Goal: Task Accomplishment & Management: Use online tool/utility

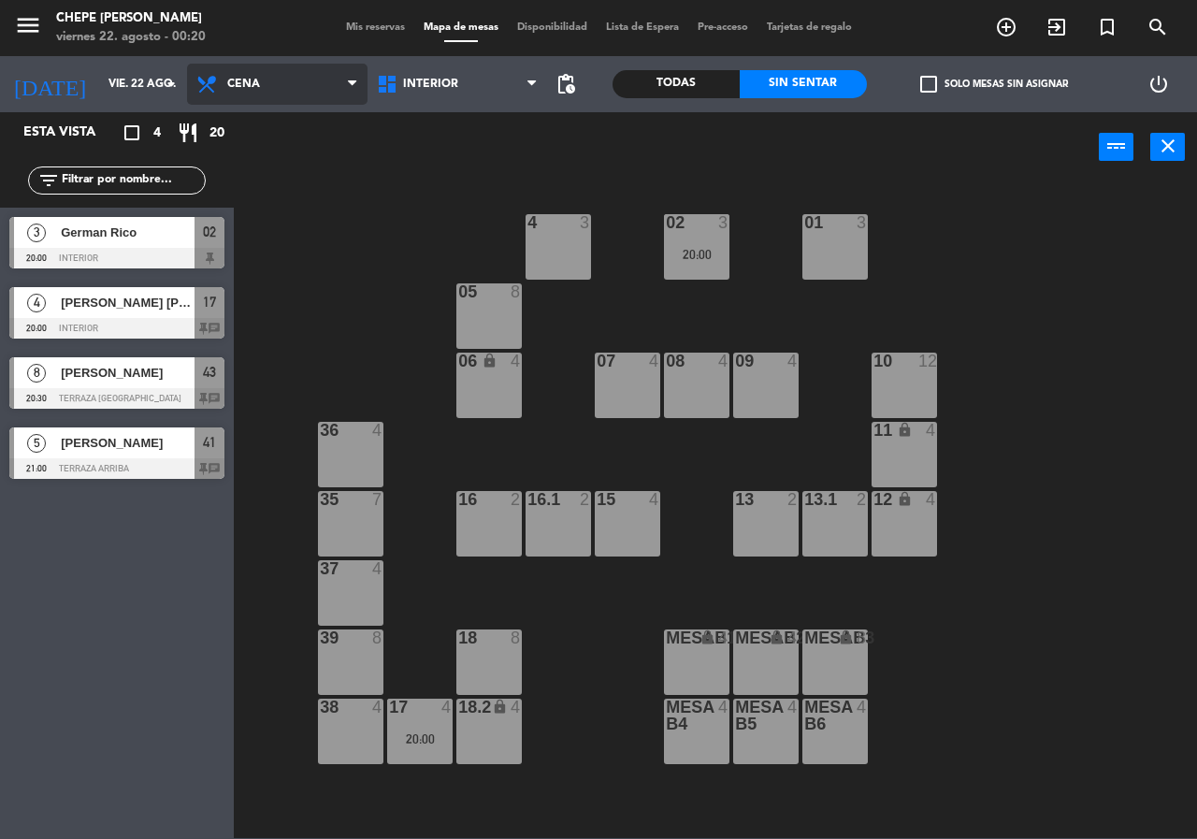
click at [246, 94] on span "Cena" at bounding box center [277, 84] width 180 height 41
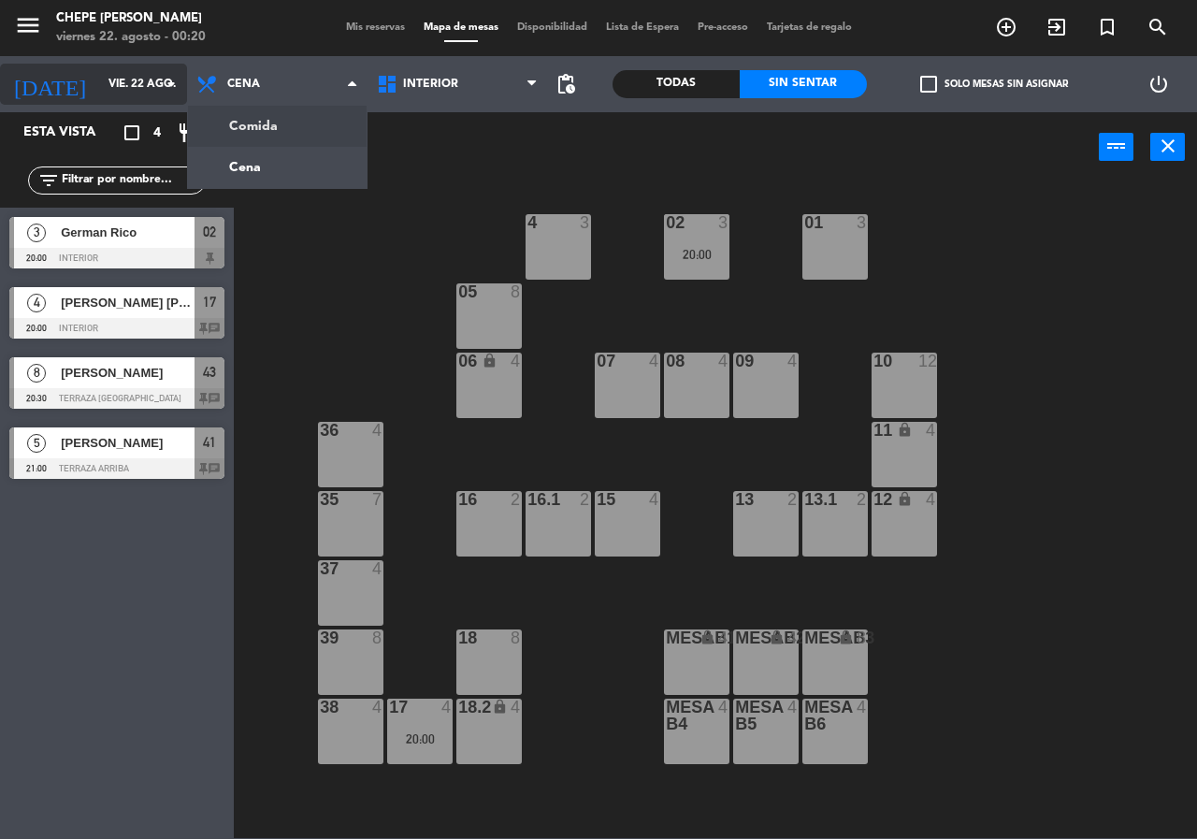
click at [162, 95] on input "vie. 22 ago." at bounding box center [173, 84] width 149 height 32
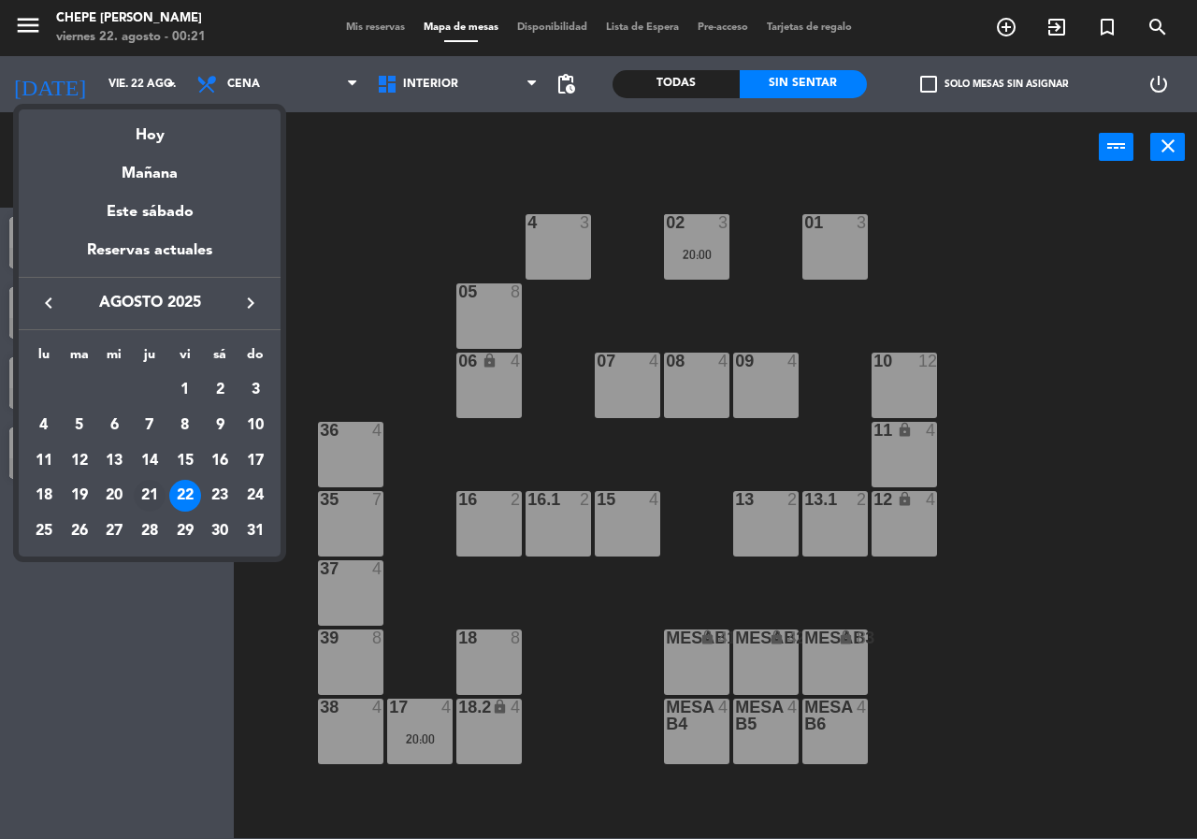
click at [151, 482] on div "21" at bounding box center [150, 496] width 32 height 32
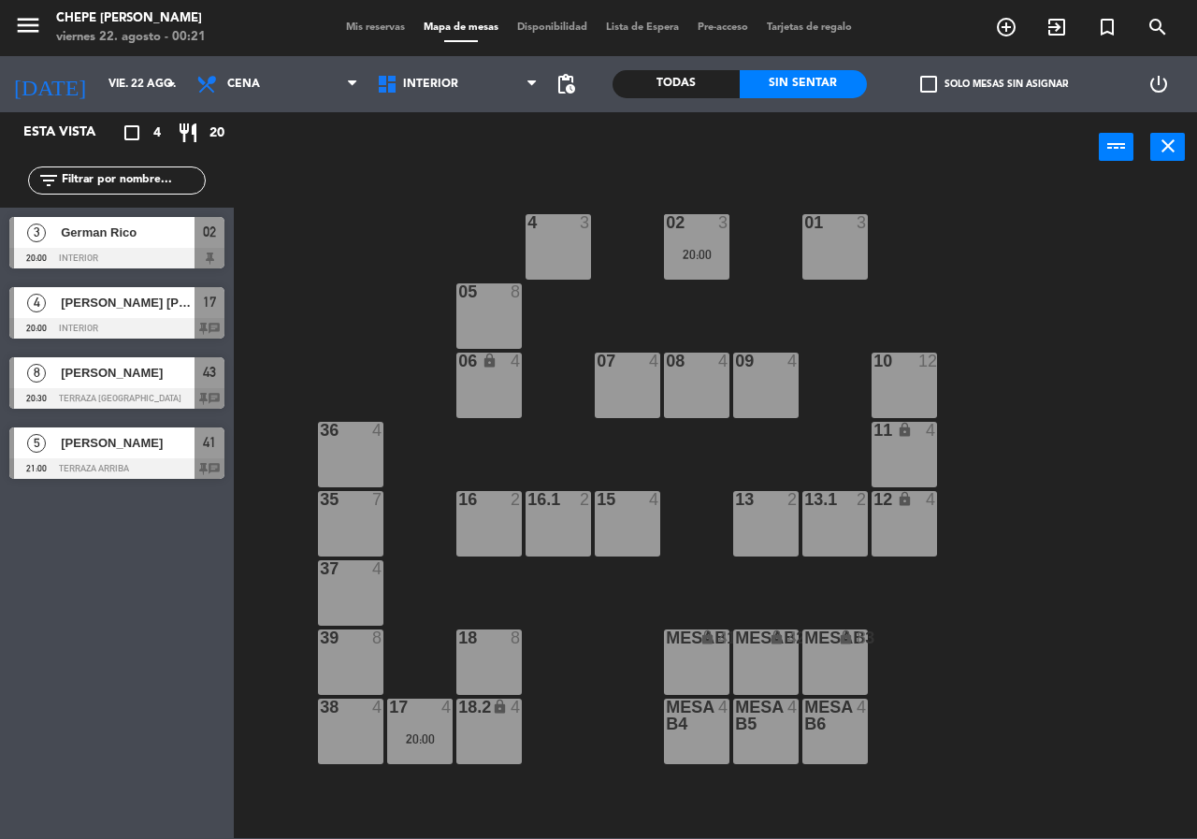
type input "jue. 21 ago."
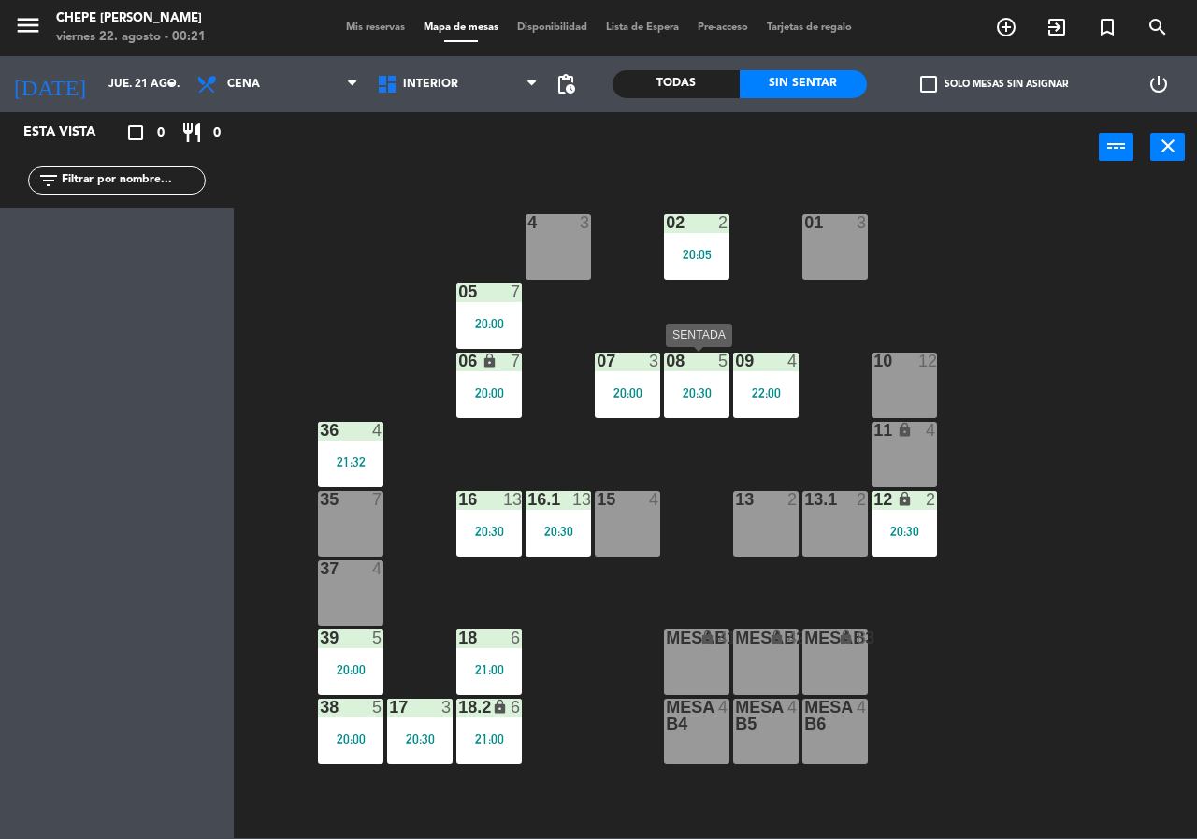
click at [702, 374] on div "08 5 20:30" at bounding box center [696, 384] width 65 height 65
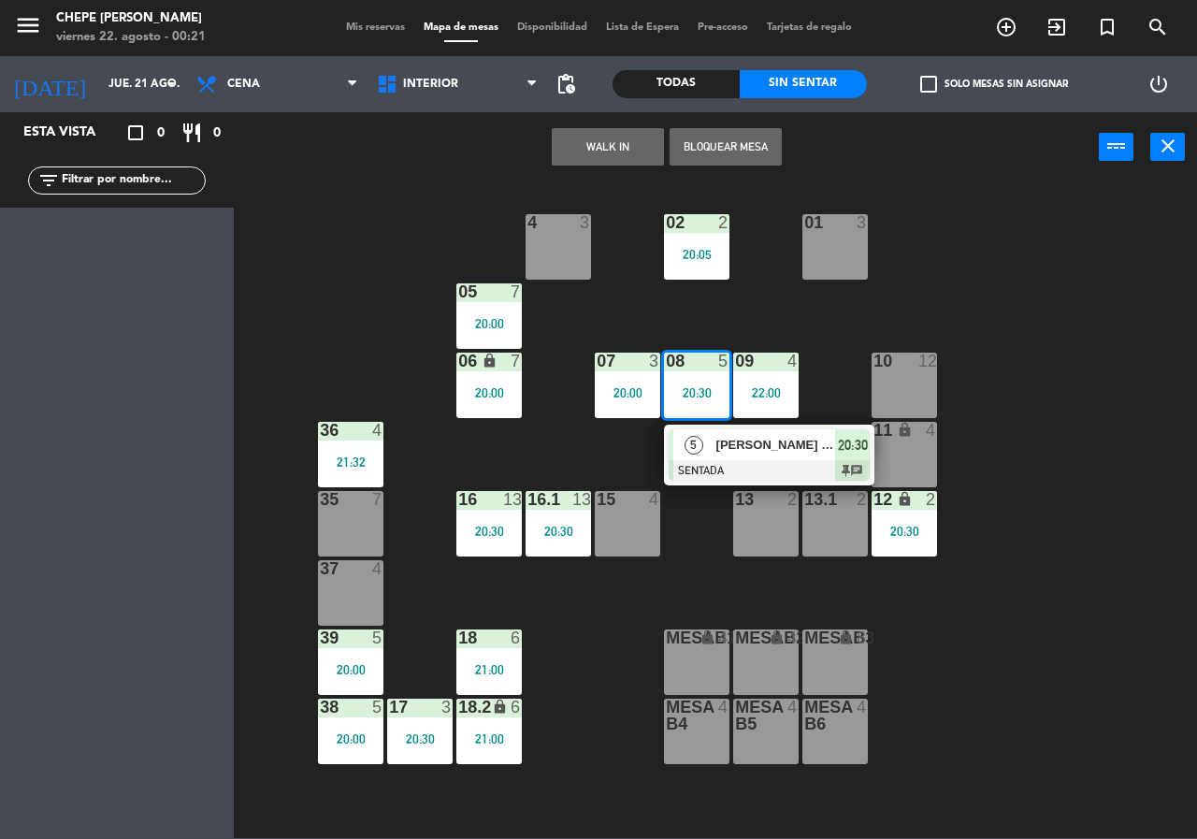
click at [748, 469] on div at bounding box center [769, 470] width 201 height 21
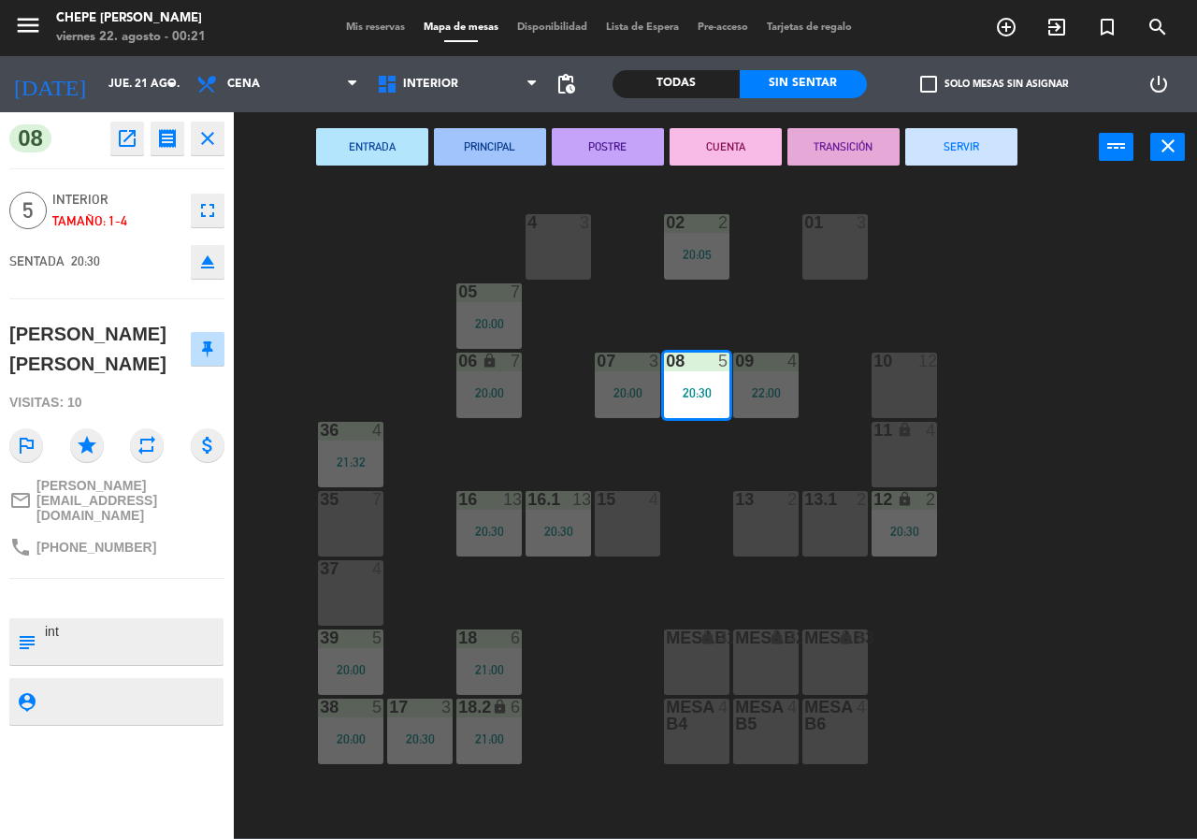
click at [974, 141] on button "SERVIR" at bounding box center [961, 146] width 112 height 37
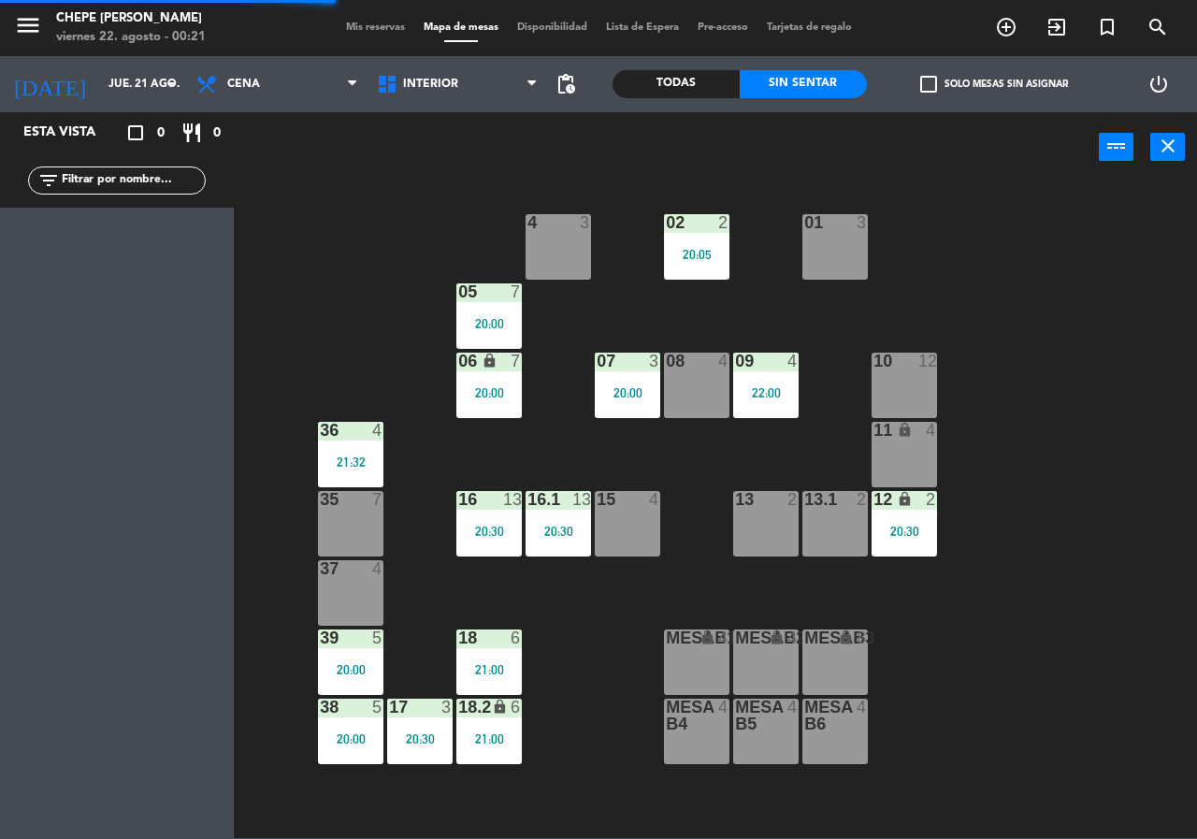
click at [770, 391] on div "22:00" at bounding box center [765, 392] width 65 height 13
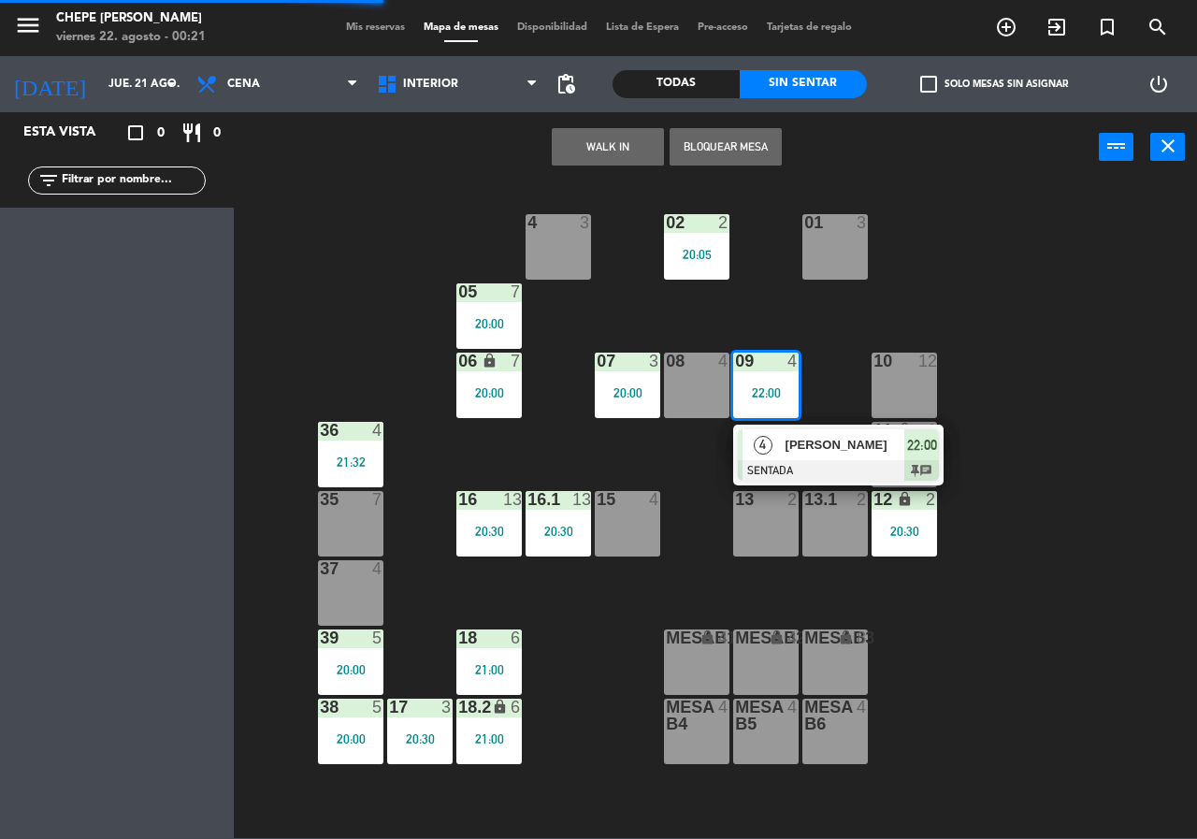
click at [815, 477] on div at bounding box center [838, 470] width 201 height 21
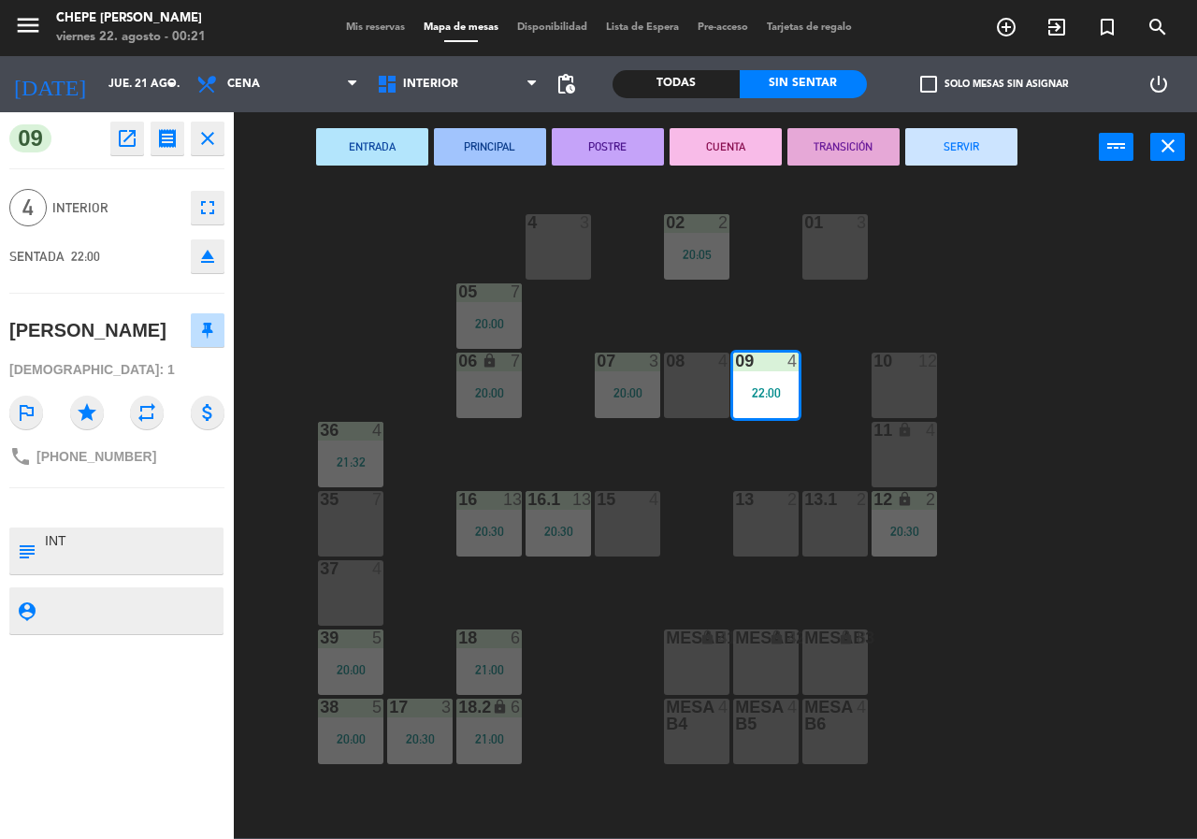
drag, startPoint x: 983, startPoint y: 151, endPoint x: 932, endPoint y: 450, distance: 303.4
click at [984, 160] on button "SERVIR" at bounding box center [961, 146] width 112 height 37
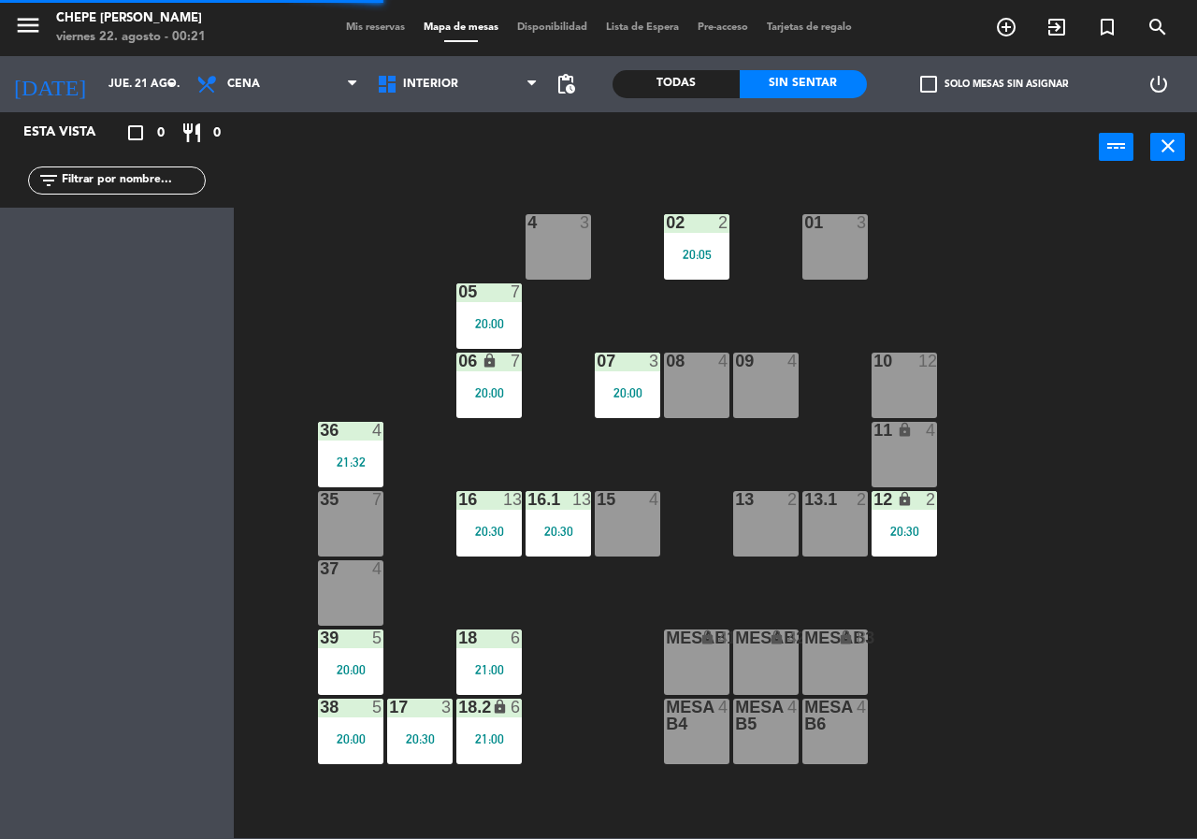
click at [921, 539] on div "12 lock 2 20:30" at bounding box center [903, 523] width 65 height 65
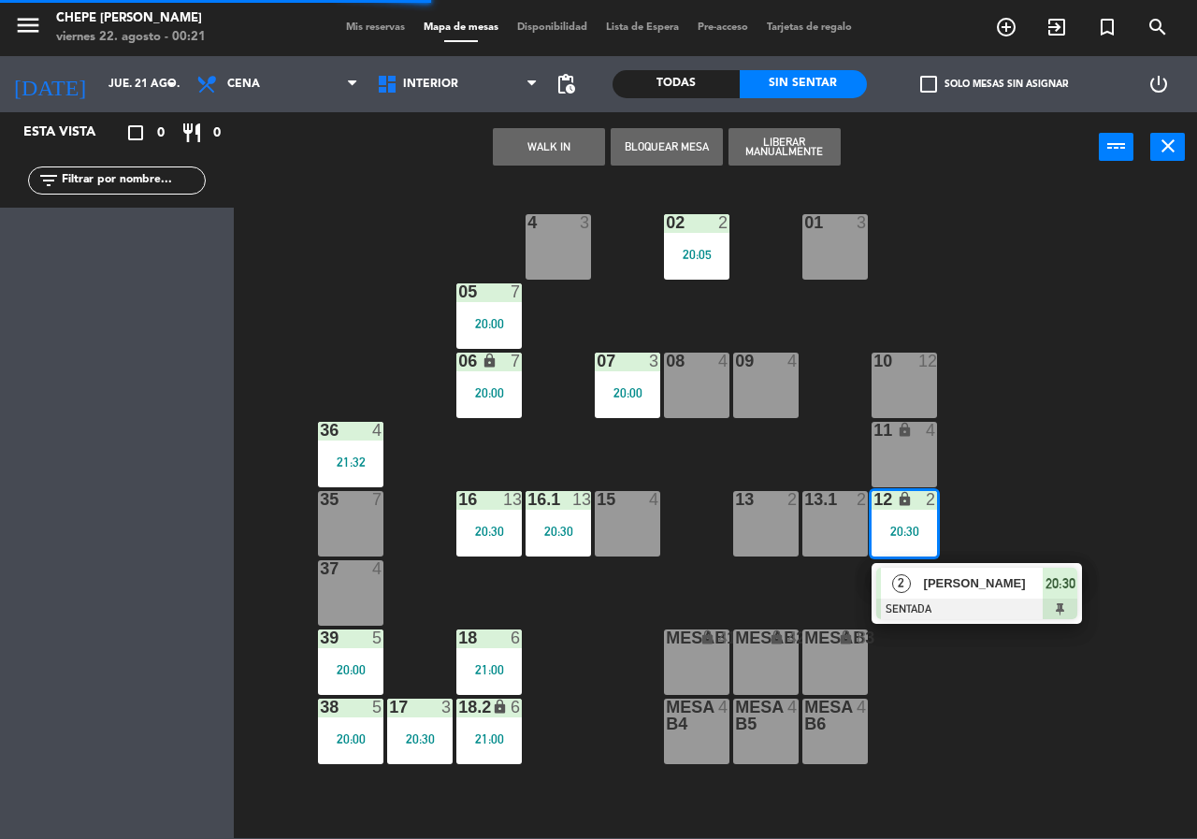
click at [962, 585] on span "[PERSON_NAME]" at bounding box center [984, 583] width 120 height 20
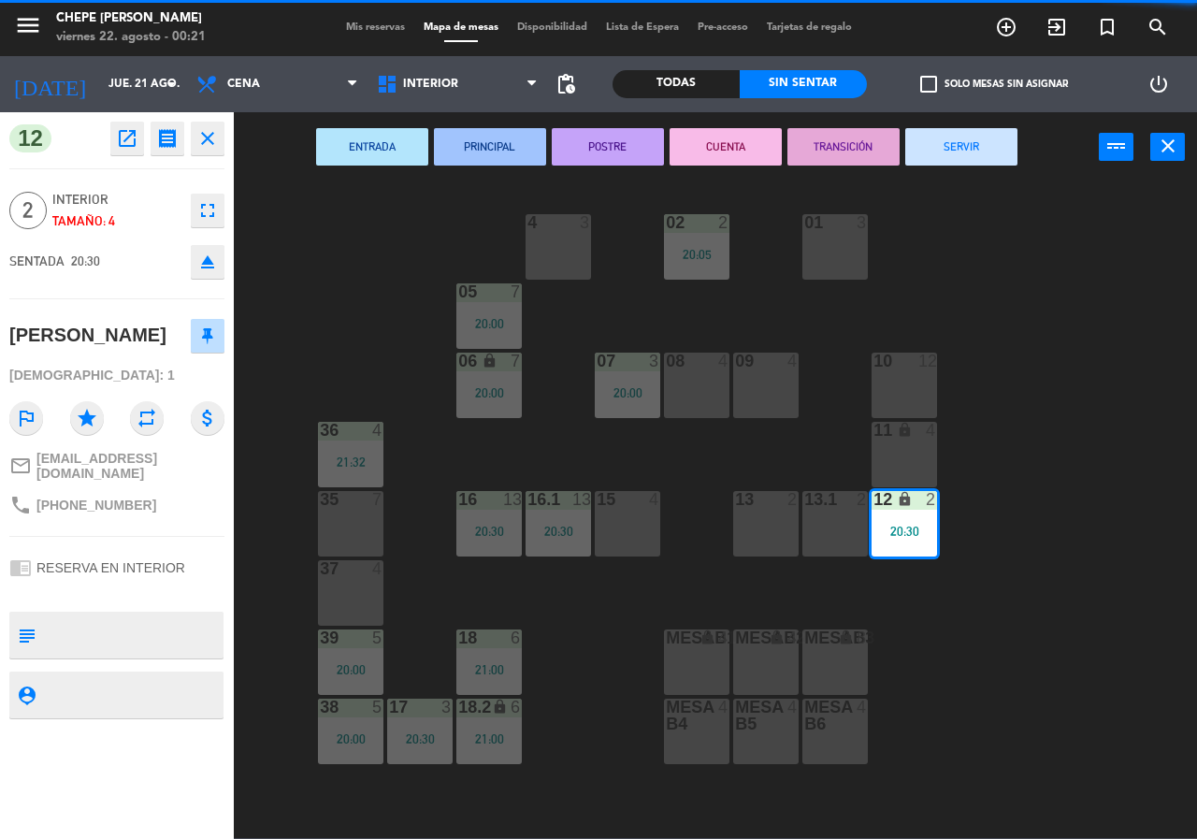
click at [941, 150] on button "SERVIR" at bounding box center [961, 146] width 112 height 37
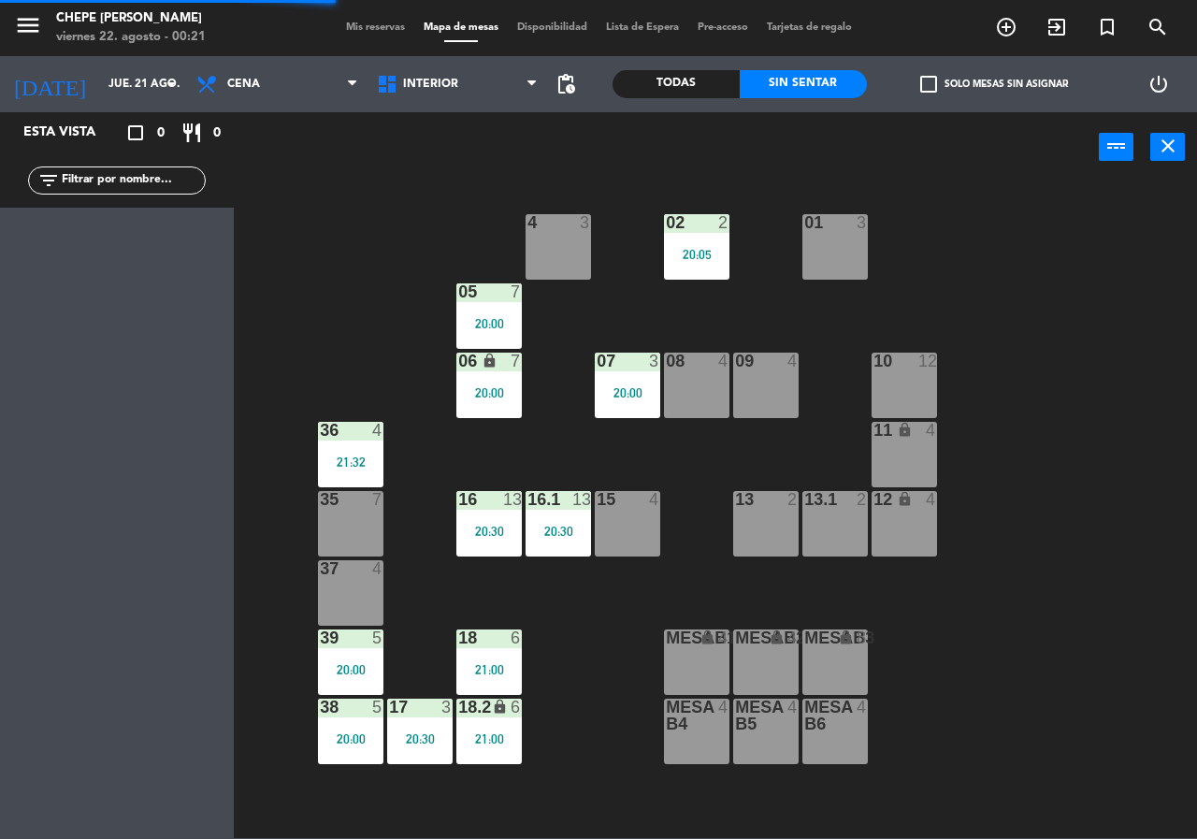
click at [640, 388] on div "20:00" at bounding box center [627, 392] width 65 height 13
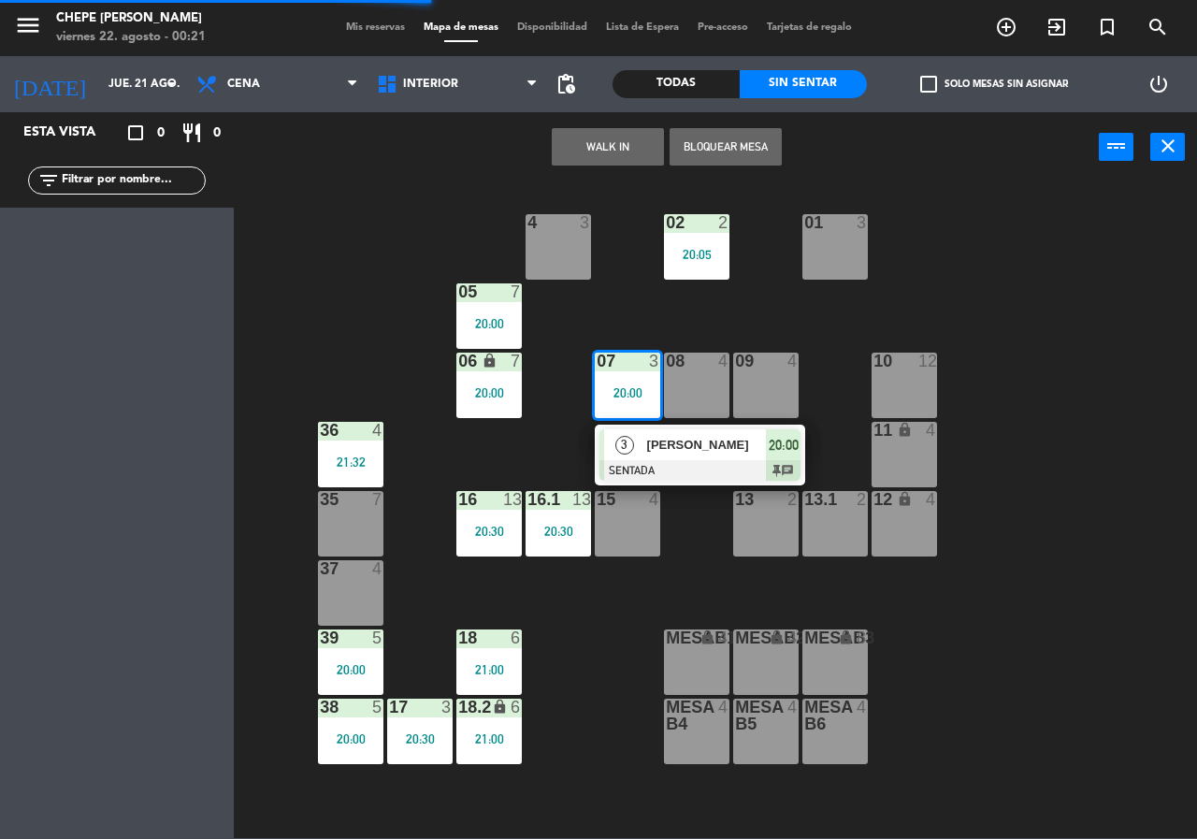
click at [673, 453] on span "[PERSON_NAME]" at bounding box center [707, 445] width 120 height 20
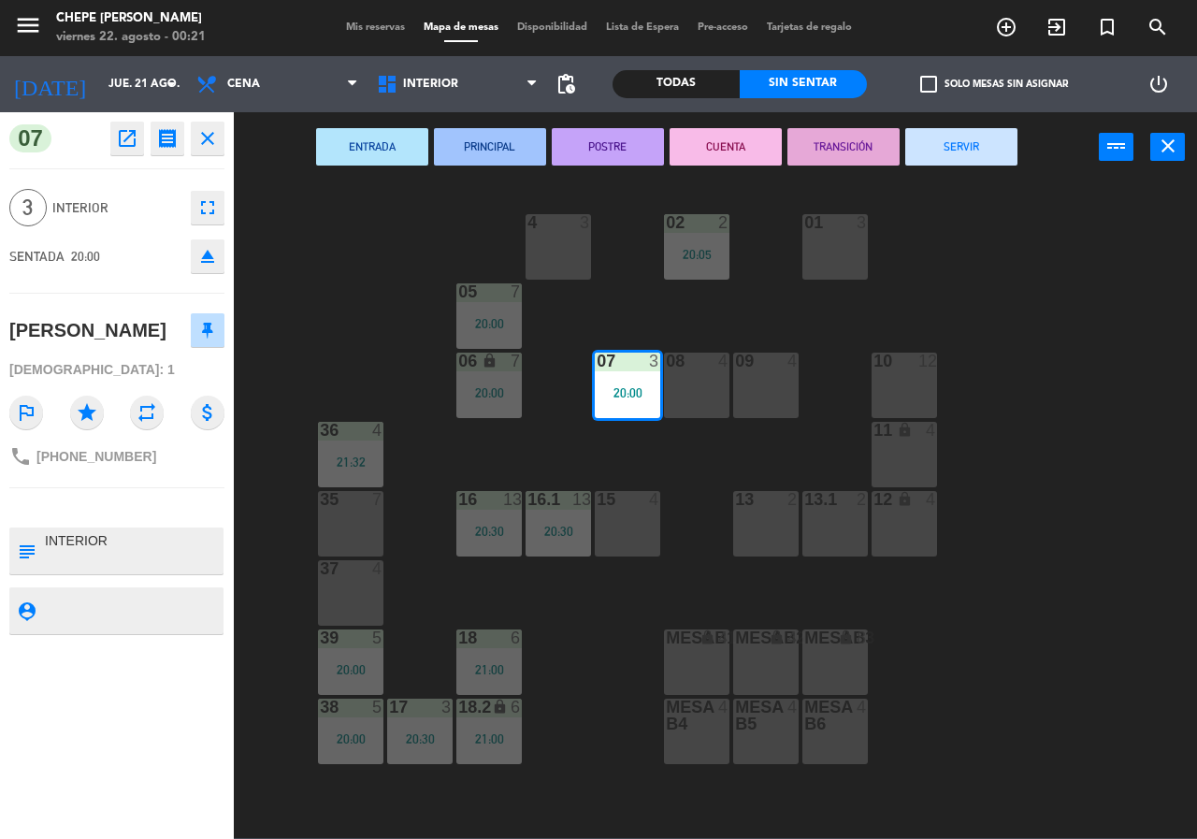
click at [942, 141] on button "SERVIR" at bounding box center [961, 146] width 112 height 37
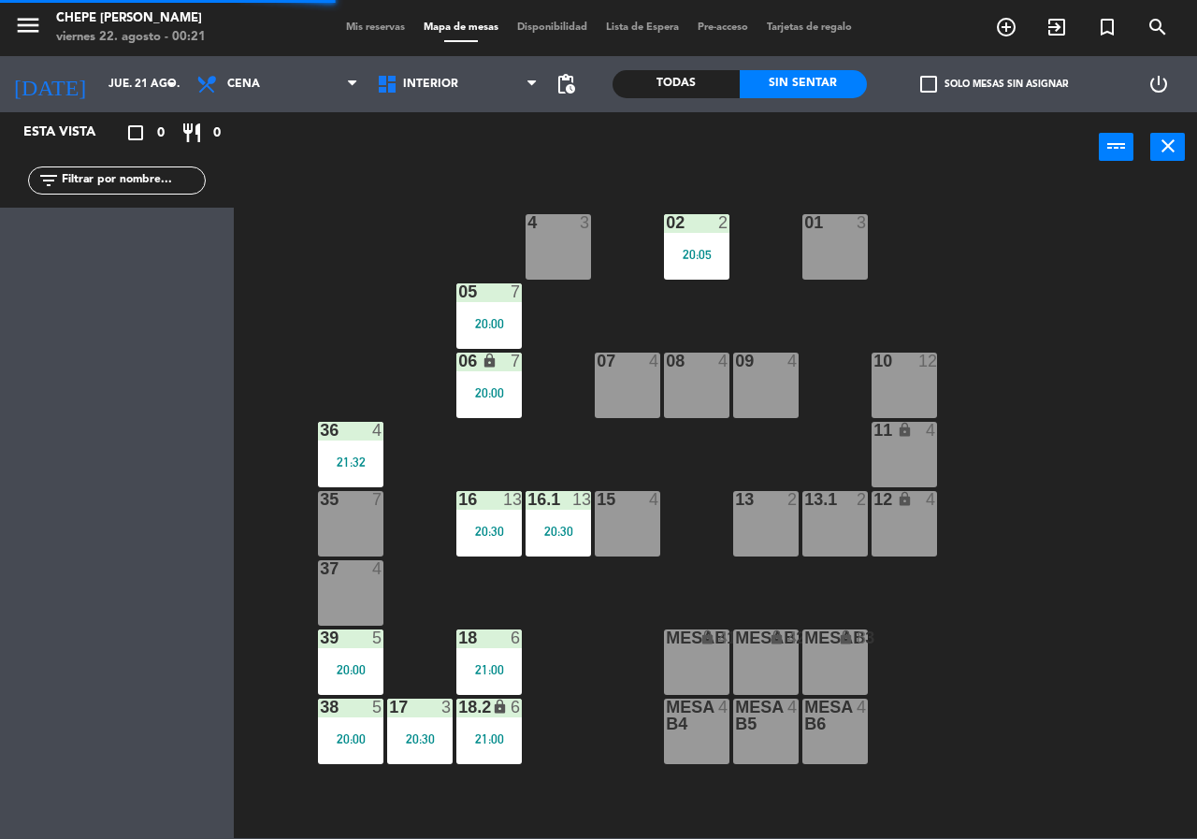
click at [727, 224] on div "2" at bounding box center [723, 222] width 11 height 17
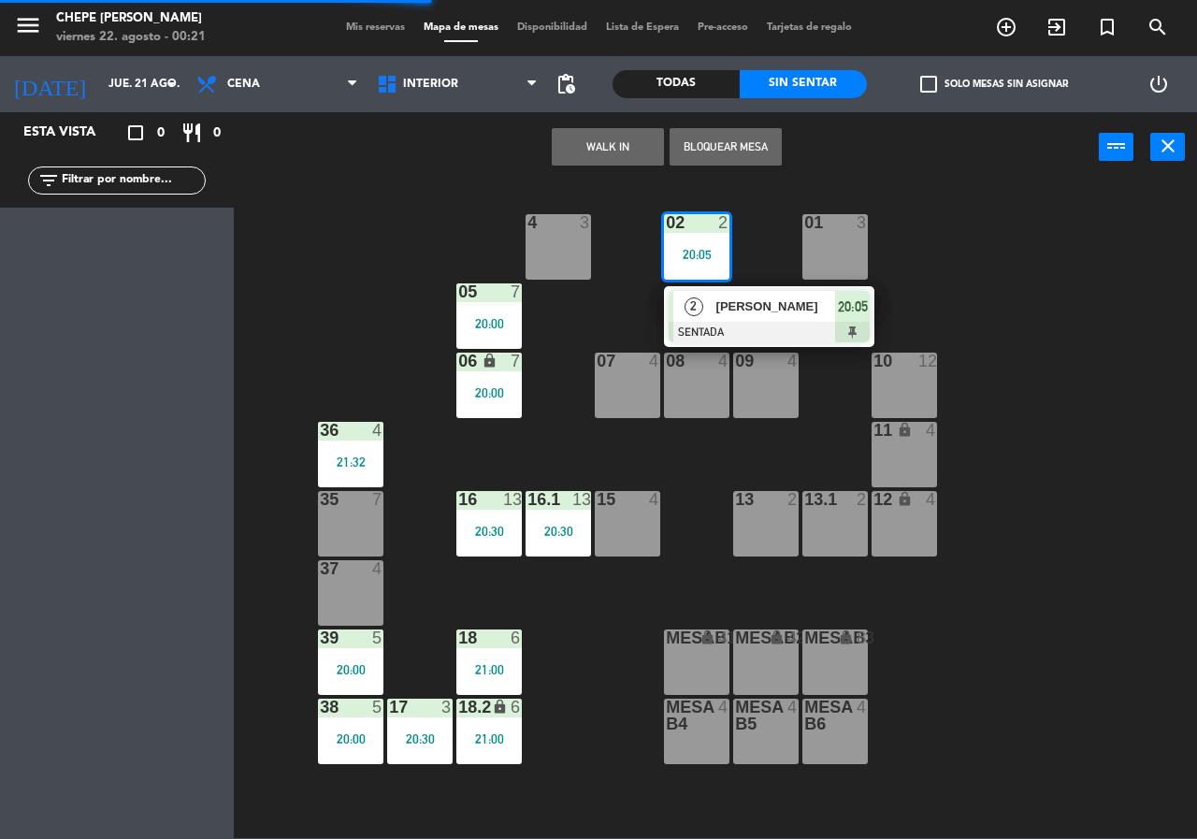
drag, startPoint x: 770, startPoint y: 305, endPoint x: 807, endPoint y: 277, distance: 46.0
click at [771, 306] on div "2 [PERSON_NAME] SENTADA 20:05" at bounding box center [769, 316] width 238 height 61
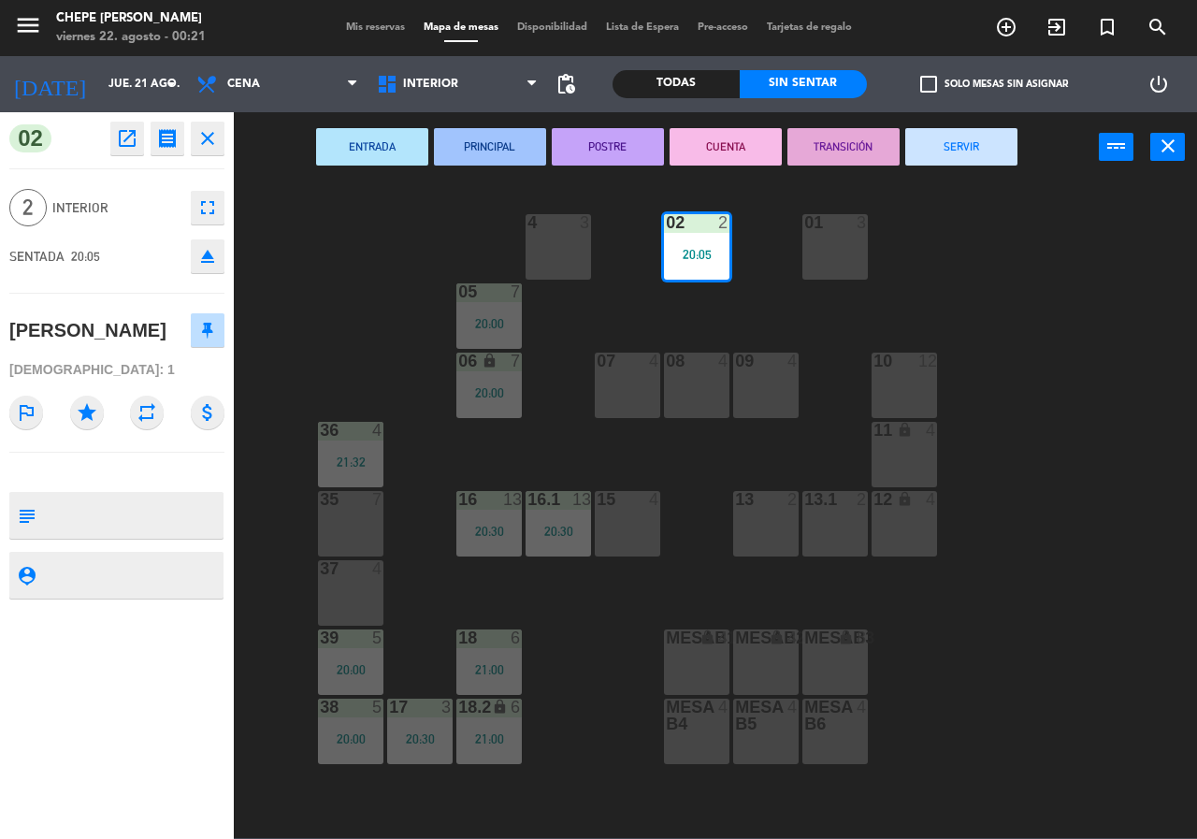
drag, startPoint x: 942, startPoint y: 142, endPoint x: 644, endPoint y: 347, distance: 361.8
click at [943, 142] on button "SERVIR" at bounding box center [961, 146] width 112 height 37
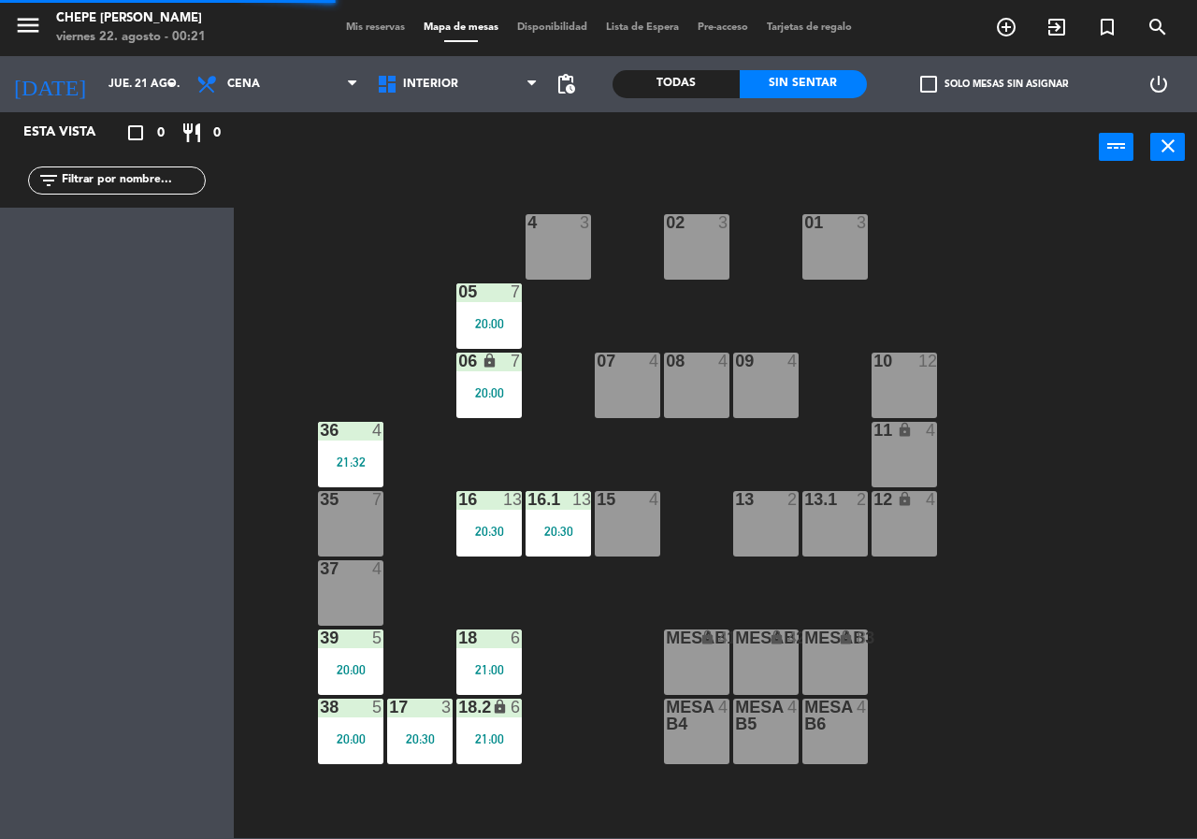
click at [554, 501] on div at bounding box center [558, 499] width 31 height 17
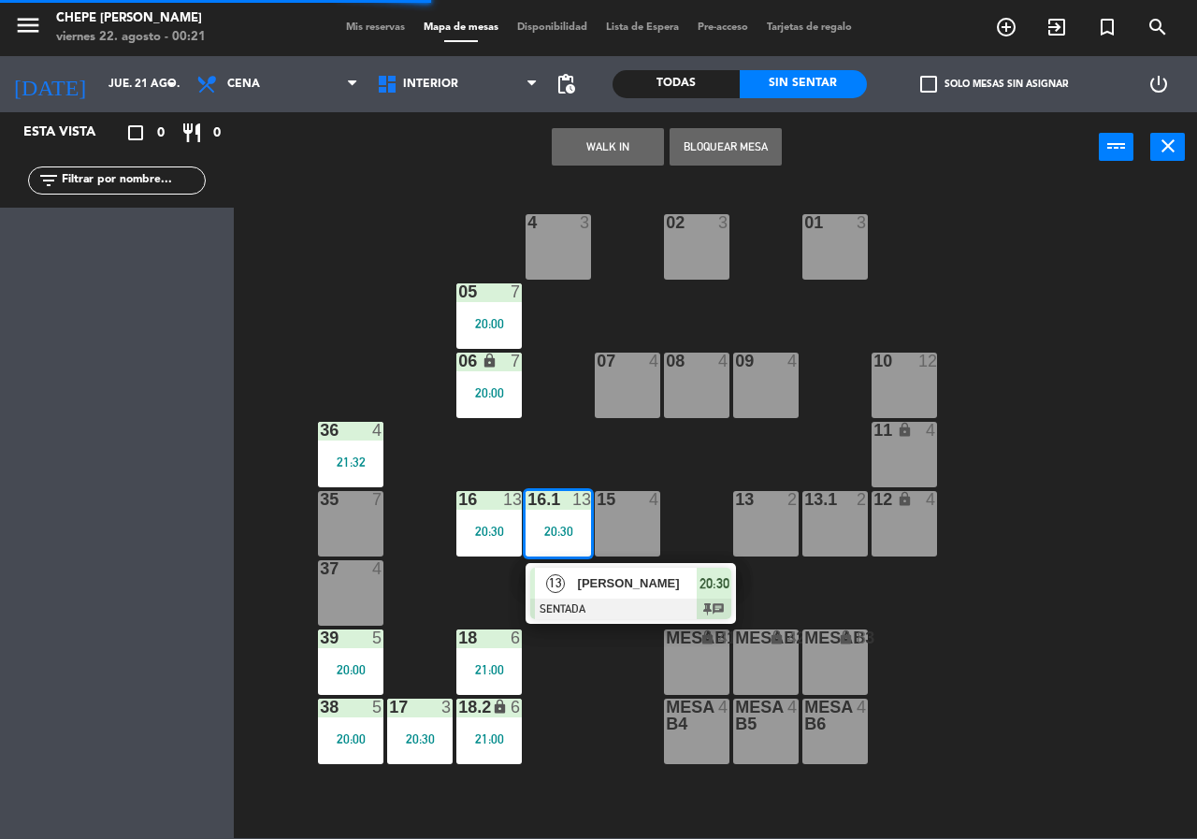
click at [626, 587] on span "[PERSON_NAME]" at bounding box center [638, 583] width 120 height 20
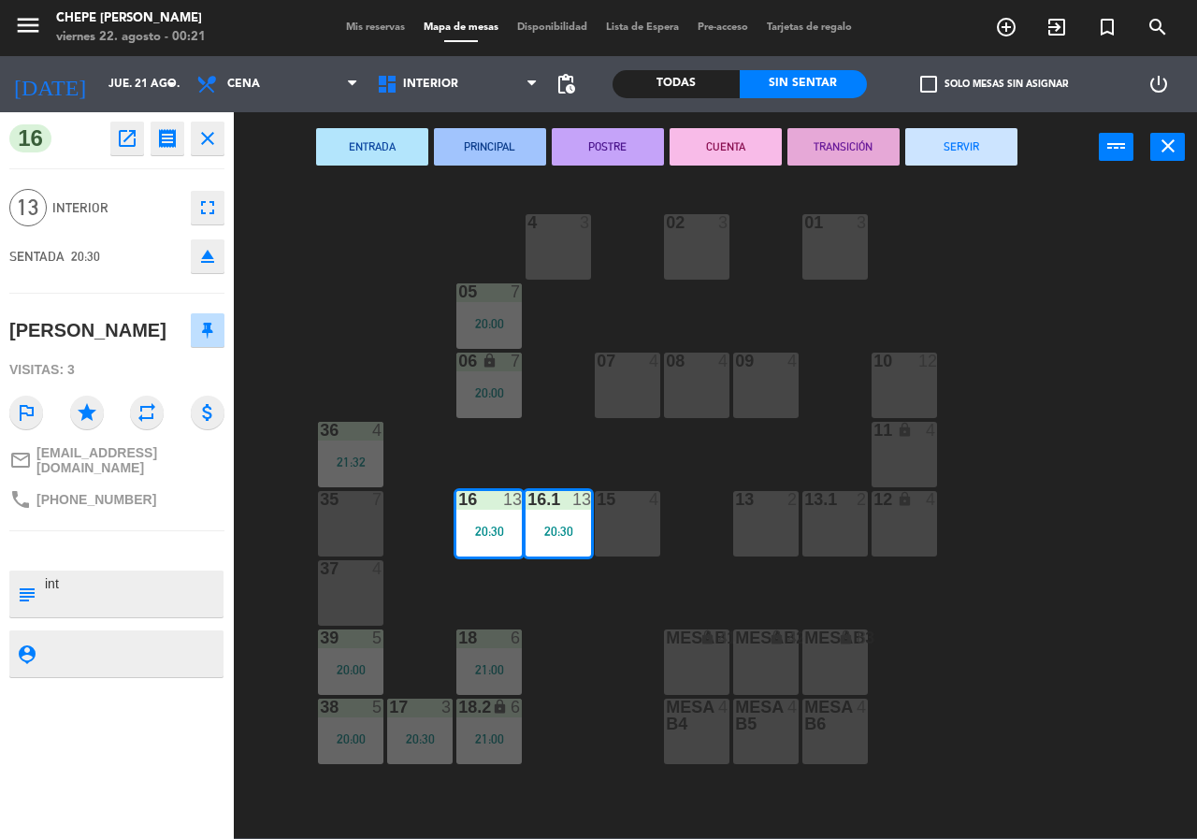
click at [962, 148] on button "SERVIR" at bounding box center [961, 146] width 112 height 37
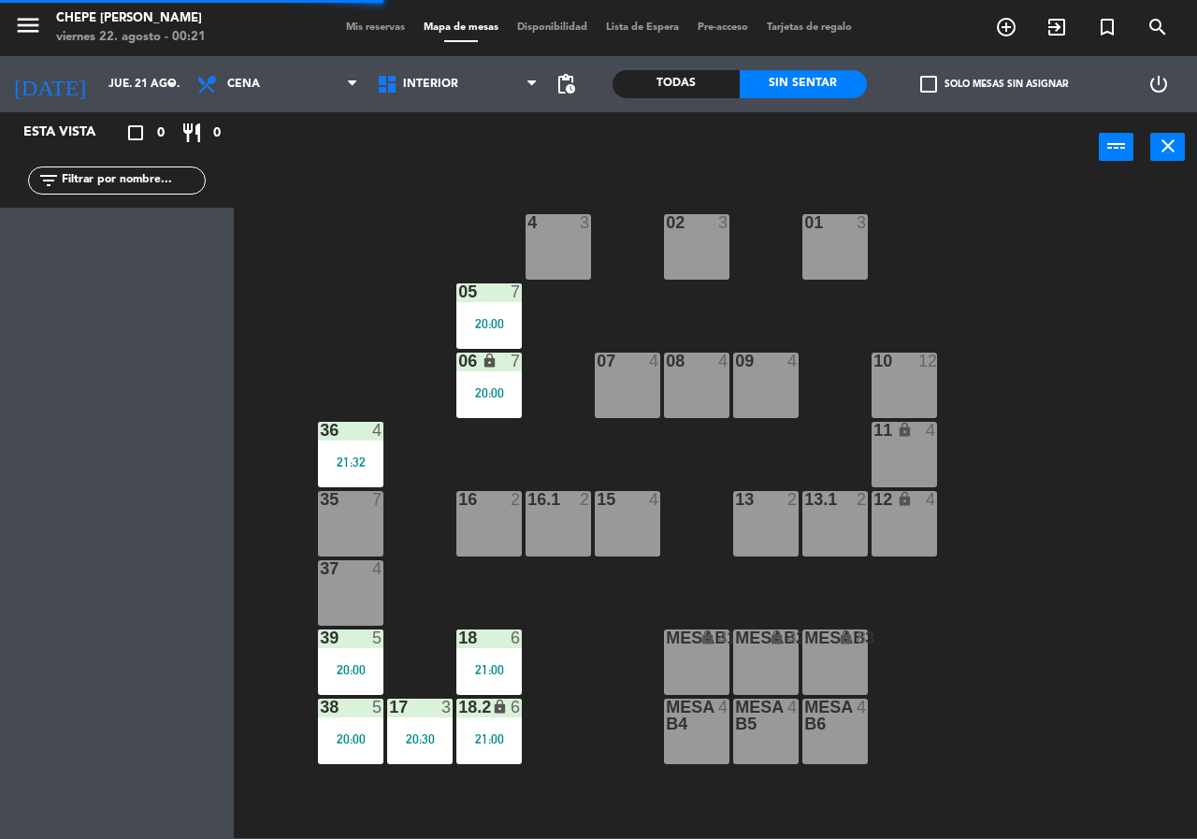
click at [341, 459] on div "21:32" at bounding box center [350, 461] width 65 height 13
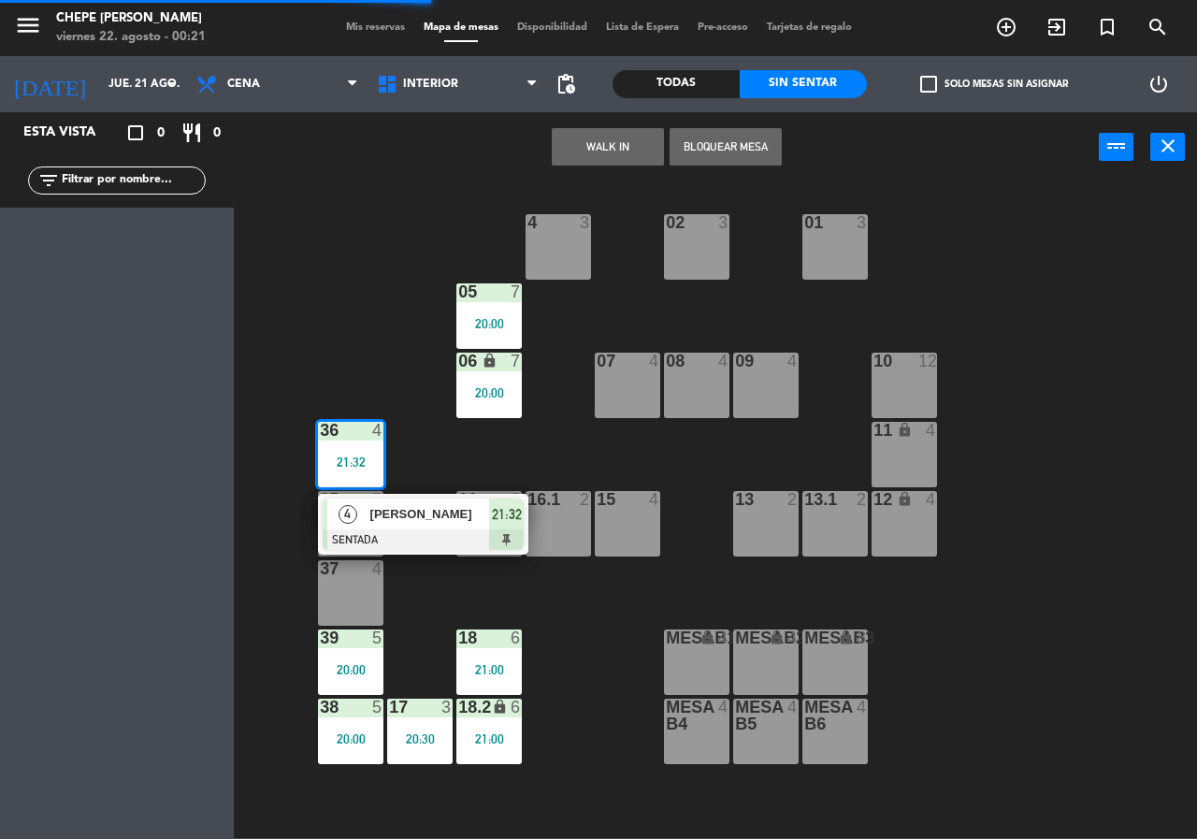
click at [410, 520] on span "[PERSON_NAME]" at bounding box center [430, 514] width 120 height 20
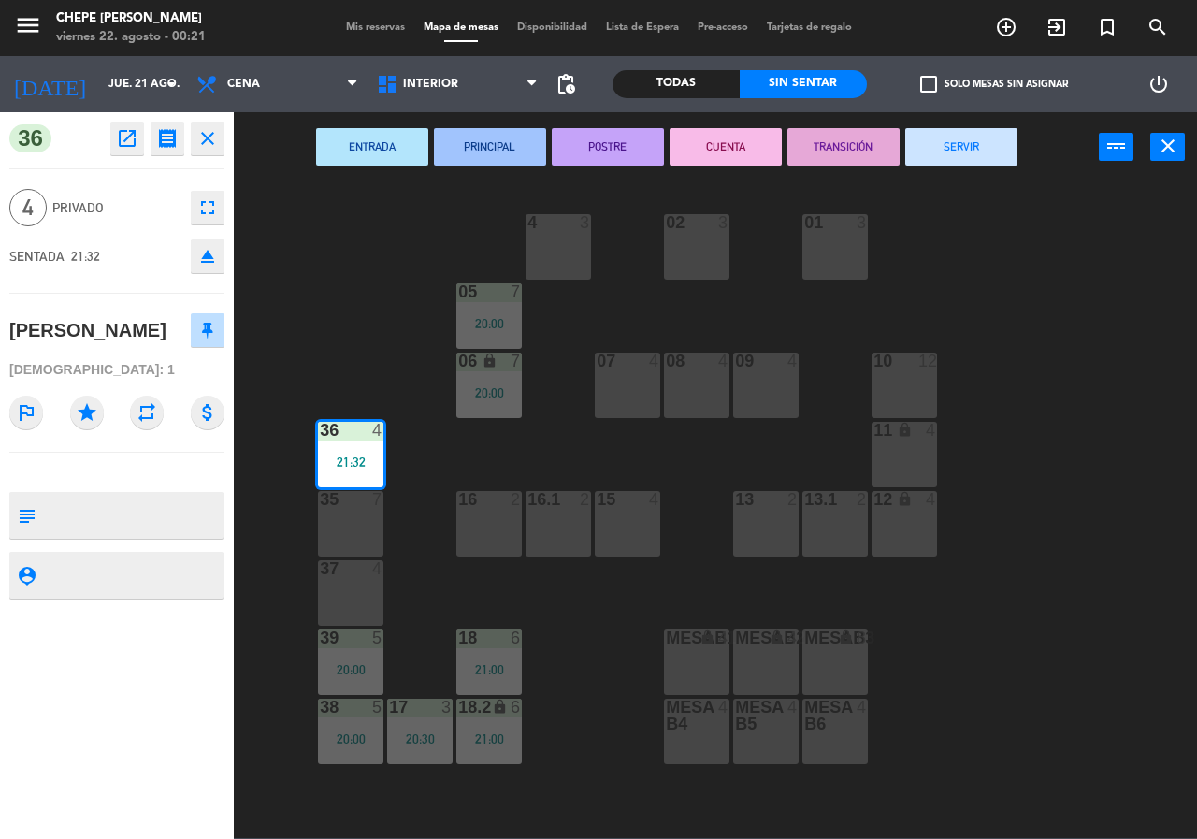
click at [965, 160] on button "SERVIR" at bounding box center [961, 146] width 112 height 37
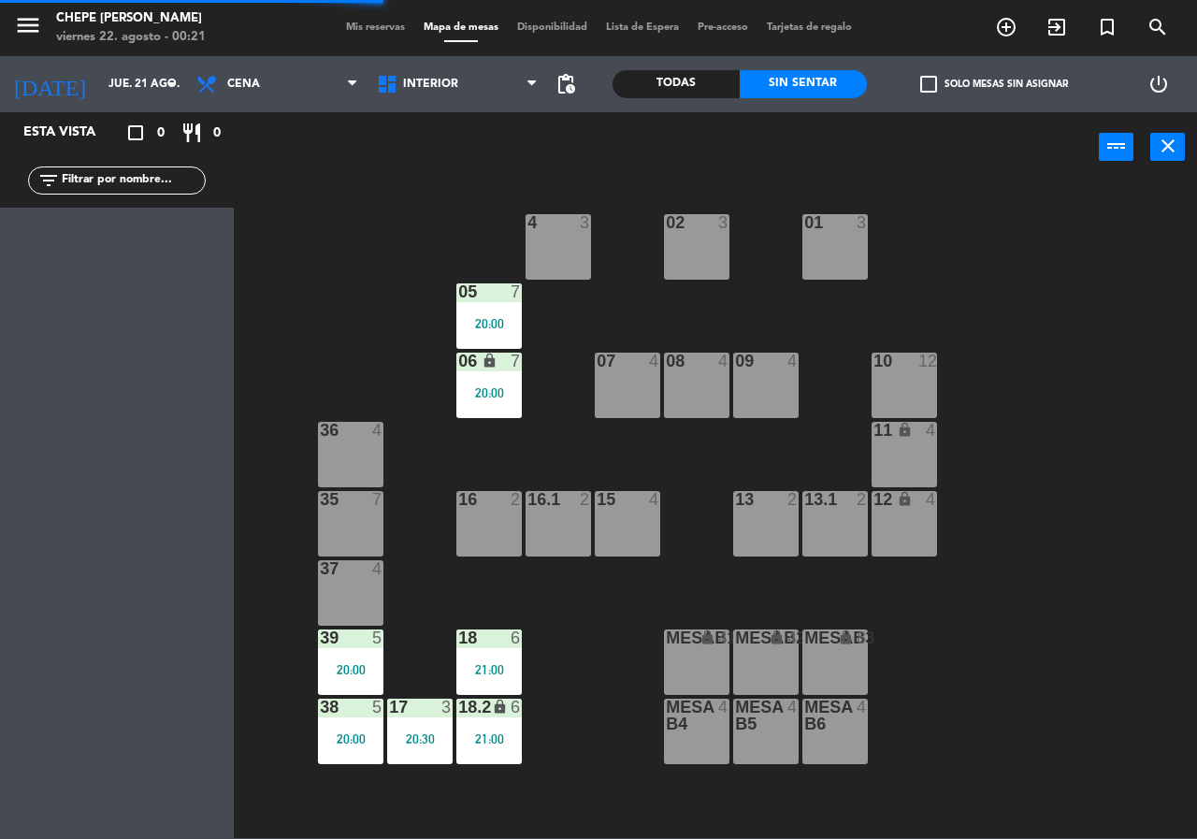
click at [412, 727] on div "17 3 20:30" at bounding box center [419, 730] width 65 height 65
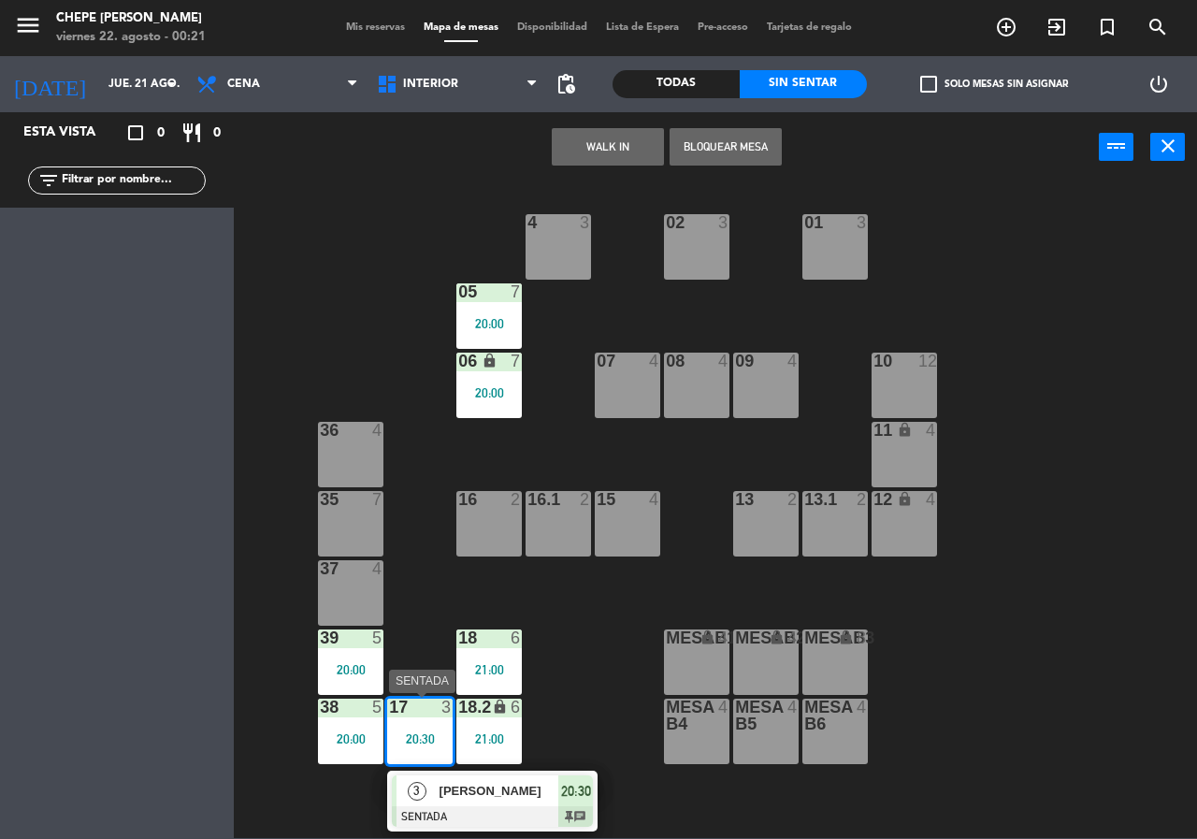
click at [487, 795] on span "[PERSON_NAME]" at bounding box center [499, 791] width 120 height 20
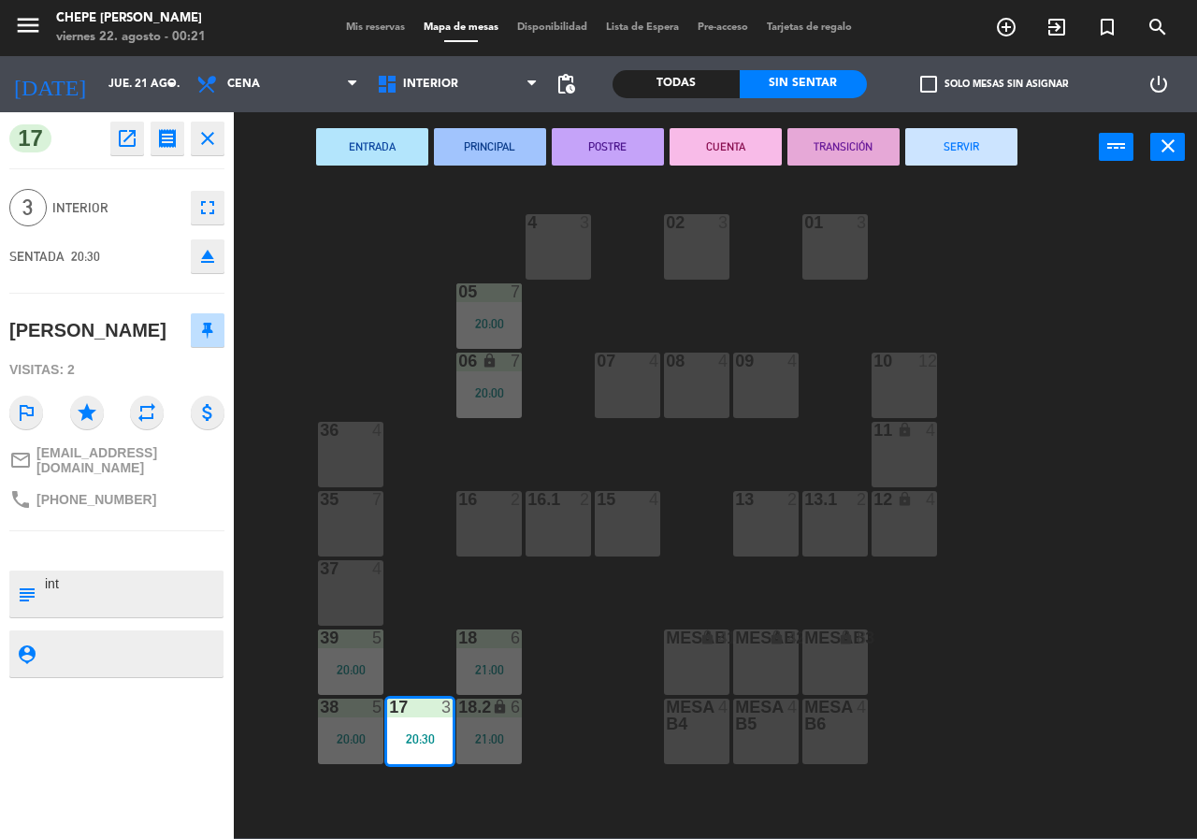
click at [956, 149] on button "SERVIR" at bounding box center [961, 146] width 112 height 37
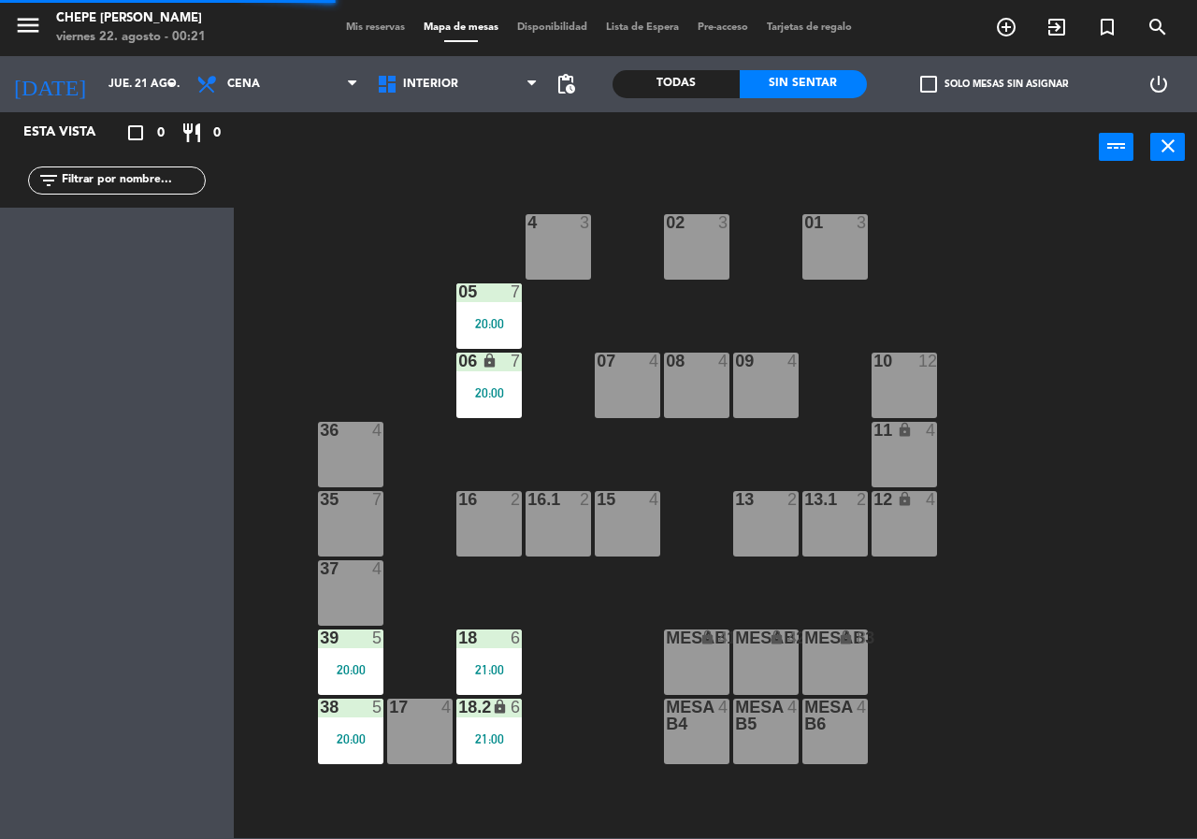
click at [493, 671] on div "21:00" at bounding box center [488, 669] width 65 height 13
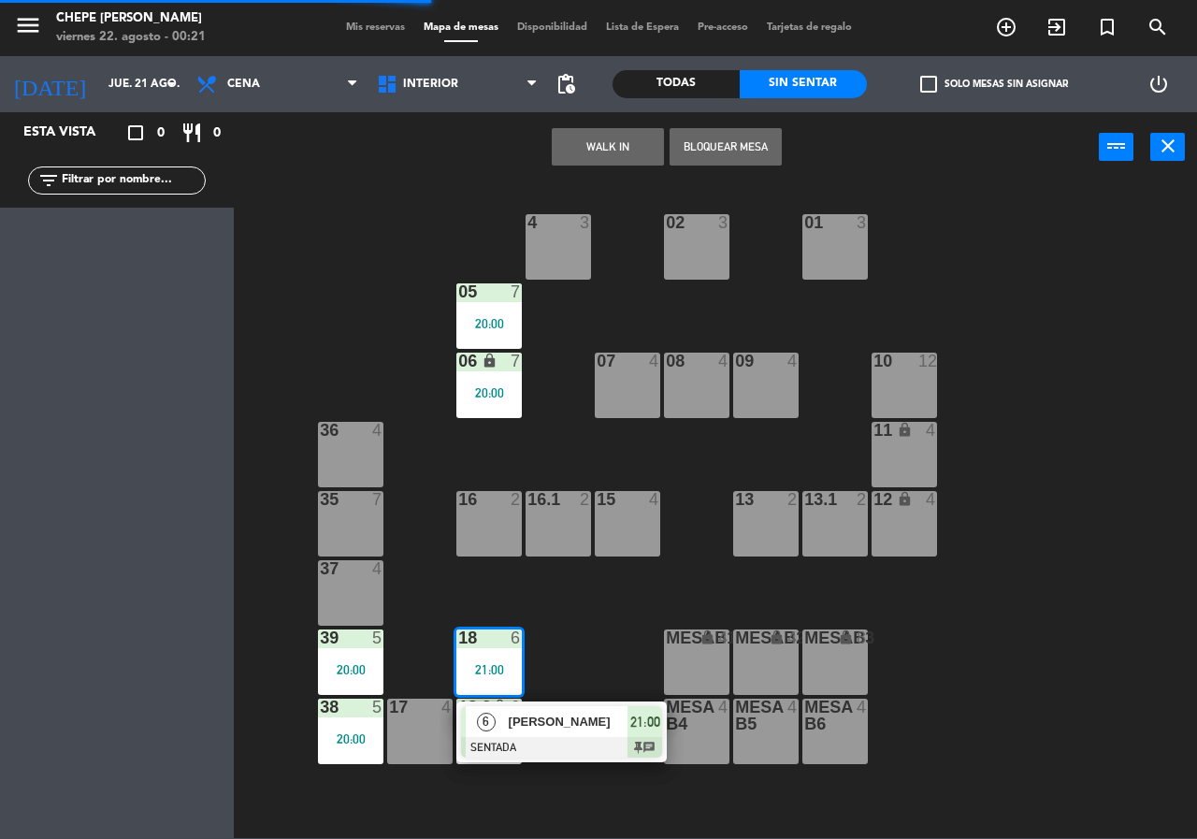
click at [531, 745] on div at bounding box center [561, 747] width 201 height 21
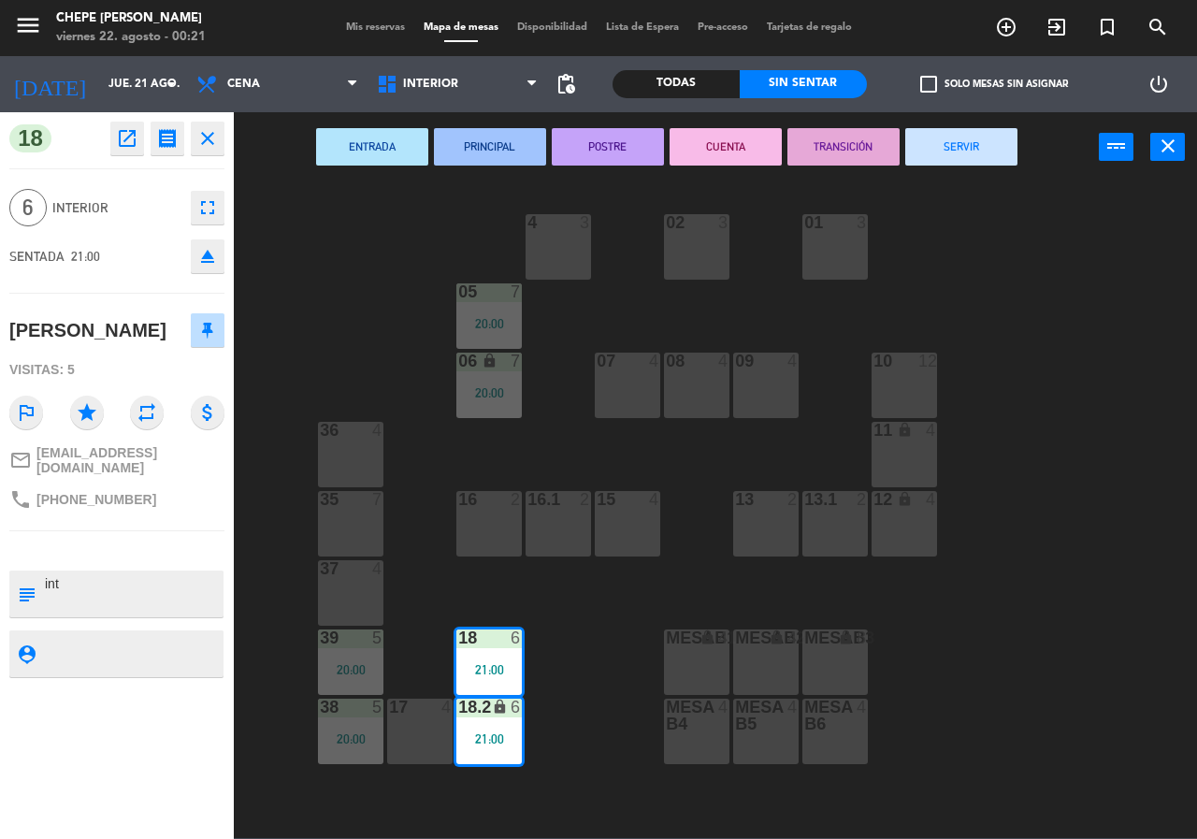
click at [968, 145] on button "SERVIR" at bounding box center [961, 146] width 112 height 37
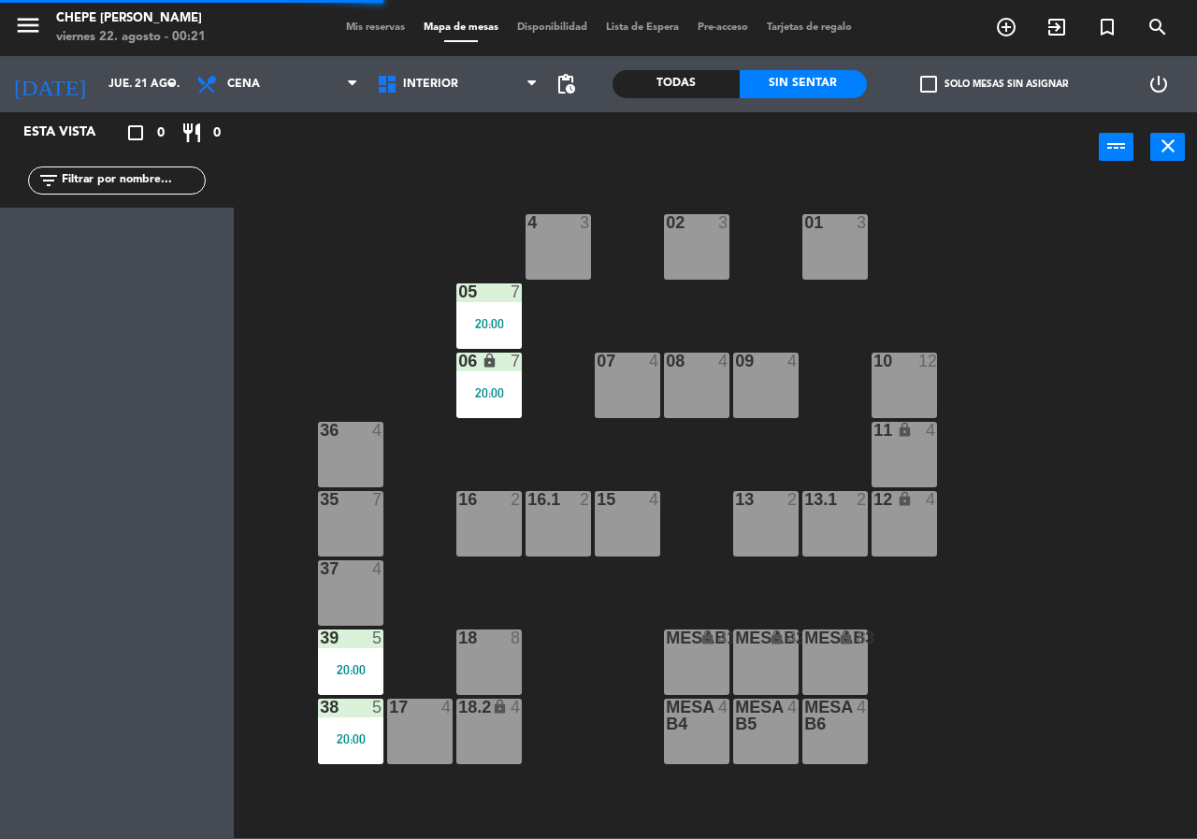
click at [336, 655] on div "39 5 20:00" at bounding box center [350, 661] width 65 height 65
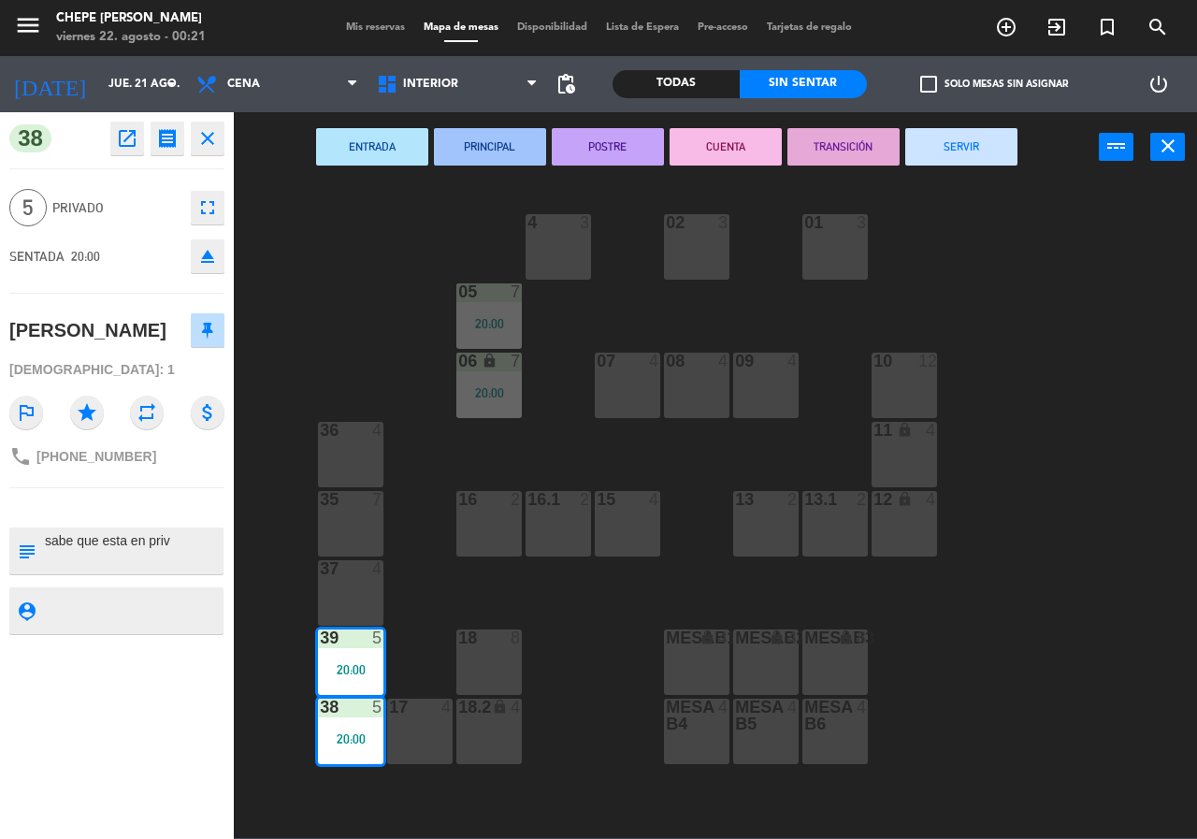
click at [1000, 148] on button "SERVIR" at bounding box center [961, 146] width 112 height 37
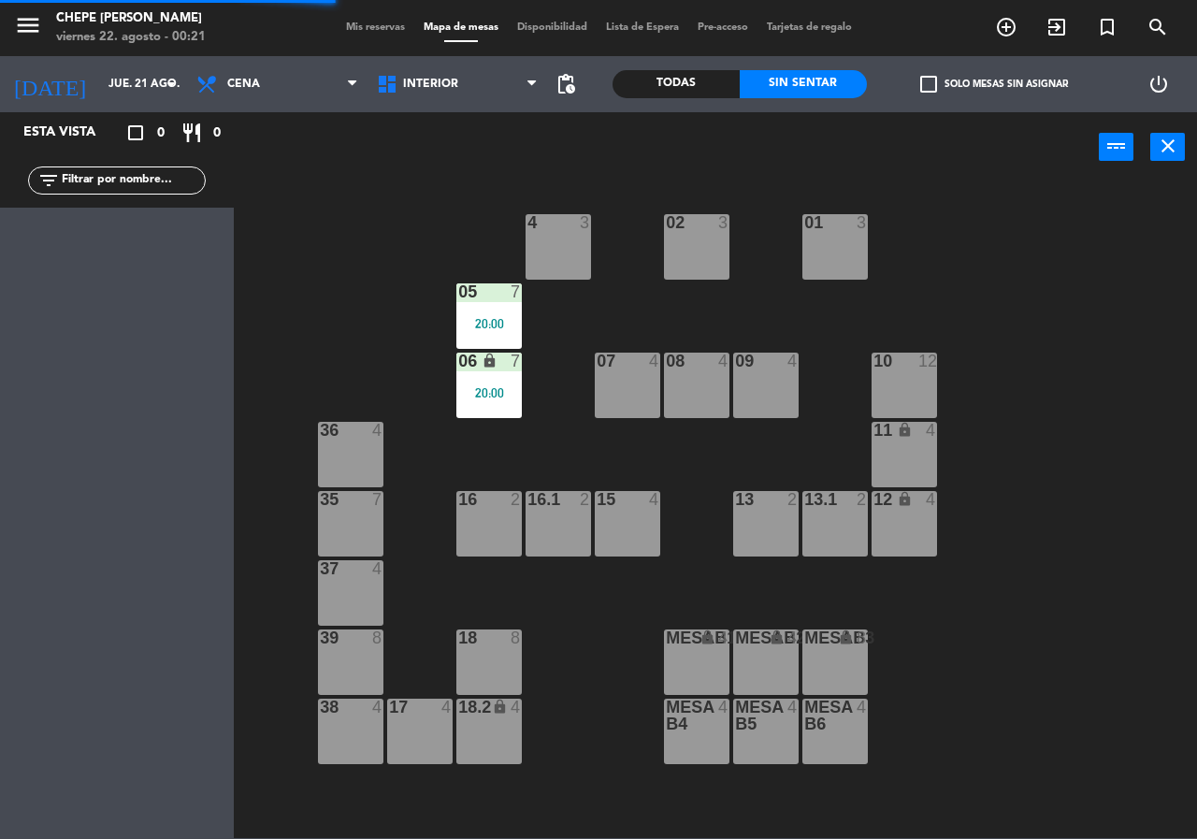
click at [501, 297] on div at bounding box center [489, 291] width 31 height 17
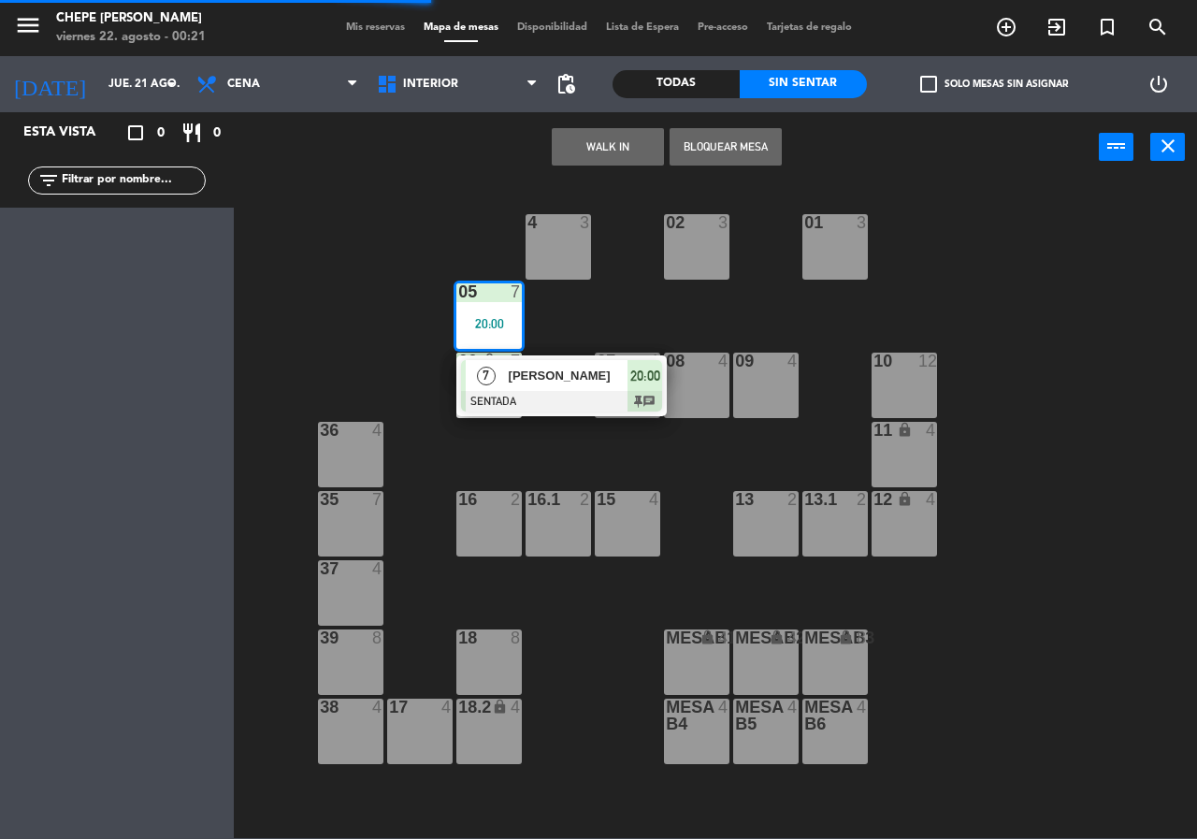
click at [538, 381] on span "[PERSON_NAME]" at bounding box center [569, 376] width 120 height 20
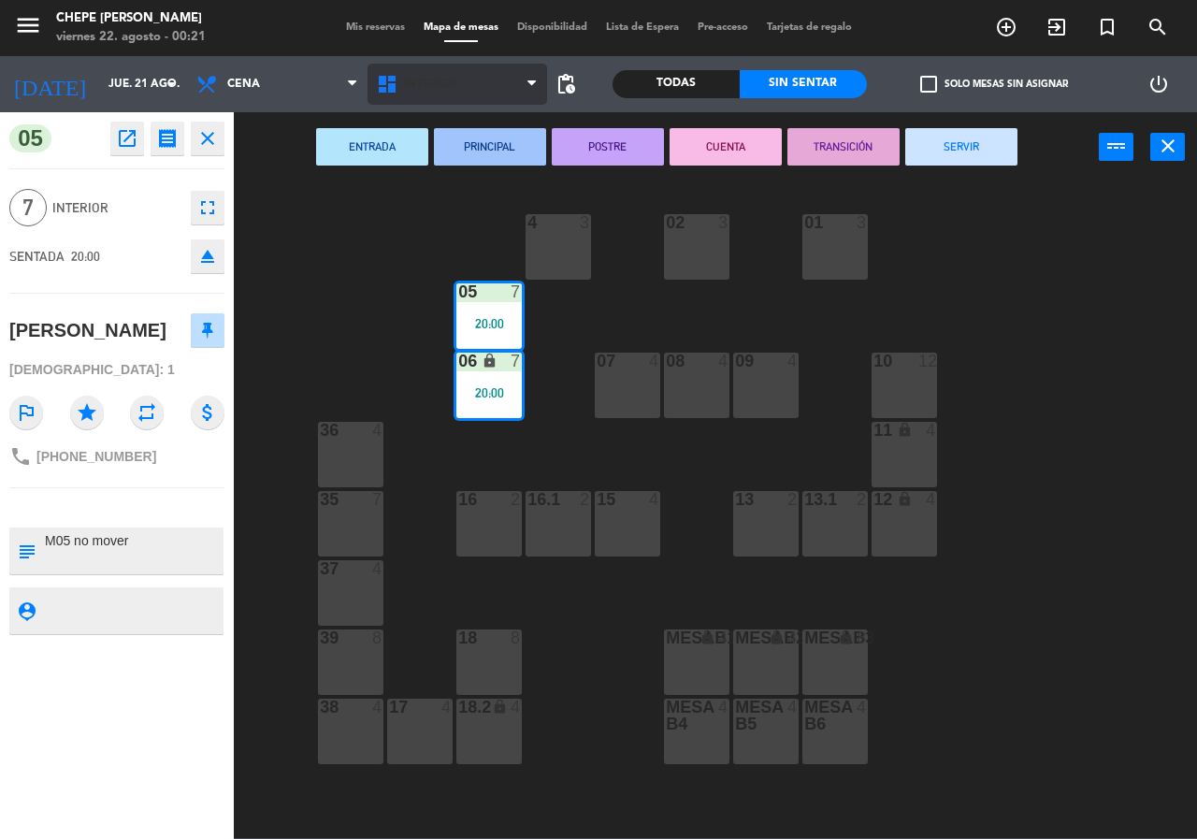
drag, startPoint x: 997, startPoint y: 135, endPoint x: 503, endPoint y: 79, distance: 496.8
click at [990, 137] on button "SERVIR" at bounding box center [961, 146] width 112 height 37
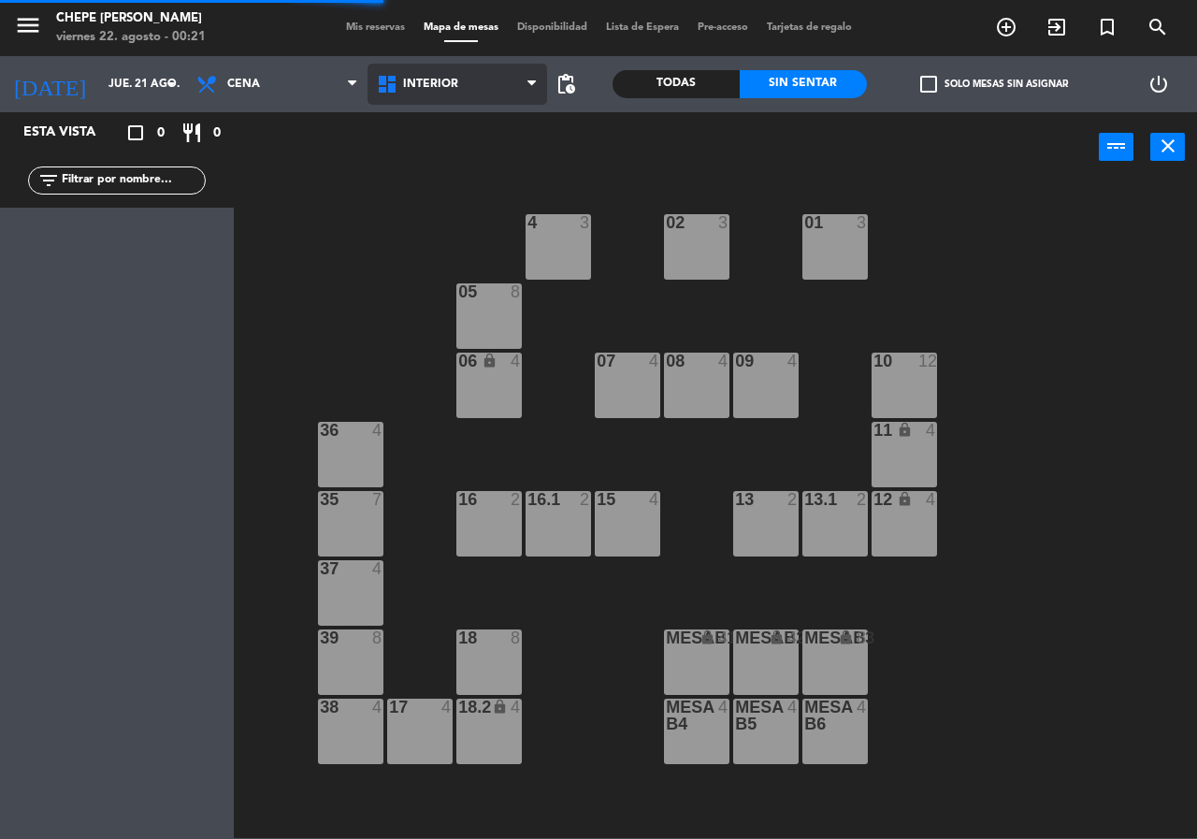
drag, startPoint x: 410, startPoint y: 79, endPoint x: 423, endPoint y: 98, distance: 23.6
click at [416, 81] on span "Interior" at bounding box center [430, 84] width 55 height 13
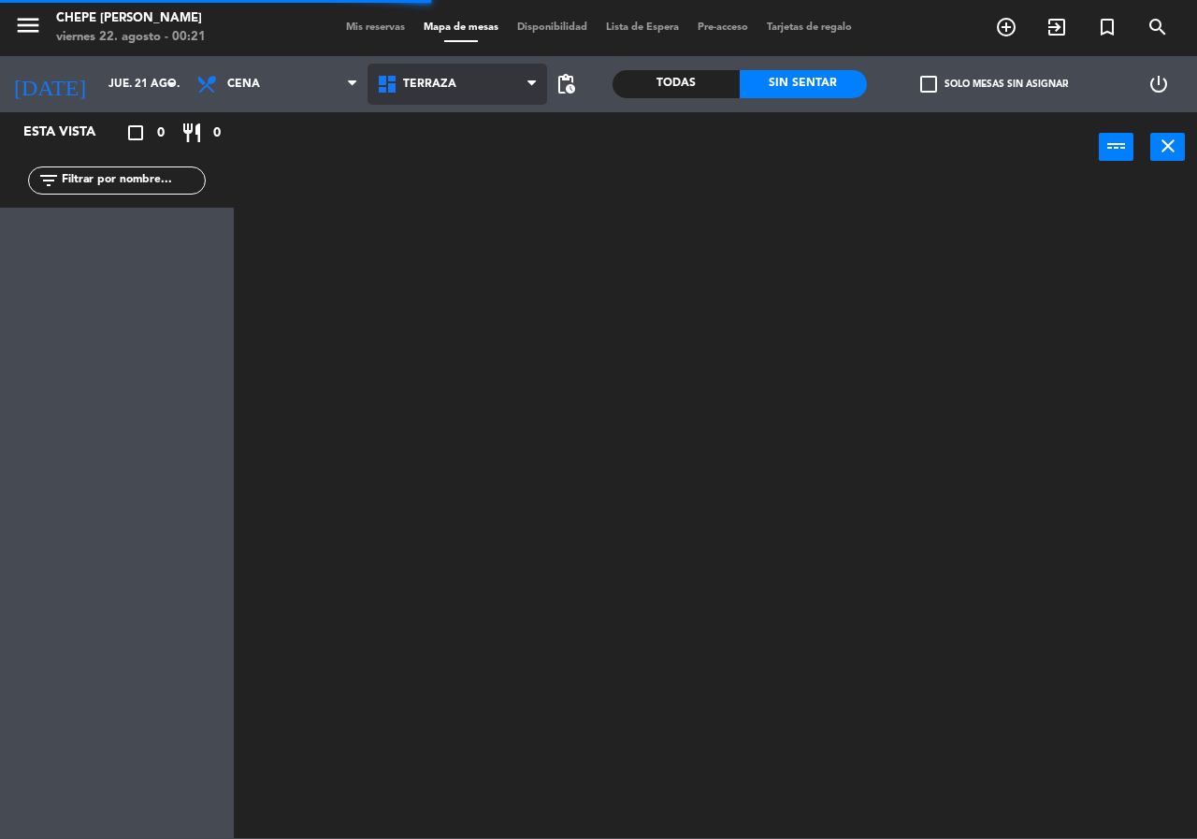
click at [437, 179] on ng-component "menu Chepe [PERSON_NAME] viernes 22. agosto - 00:21 Mis reservas Mapa de mesas …" at bounding box center [598, 419] width 1197 height 838
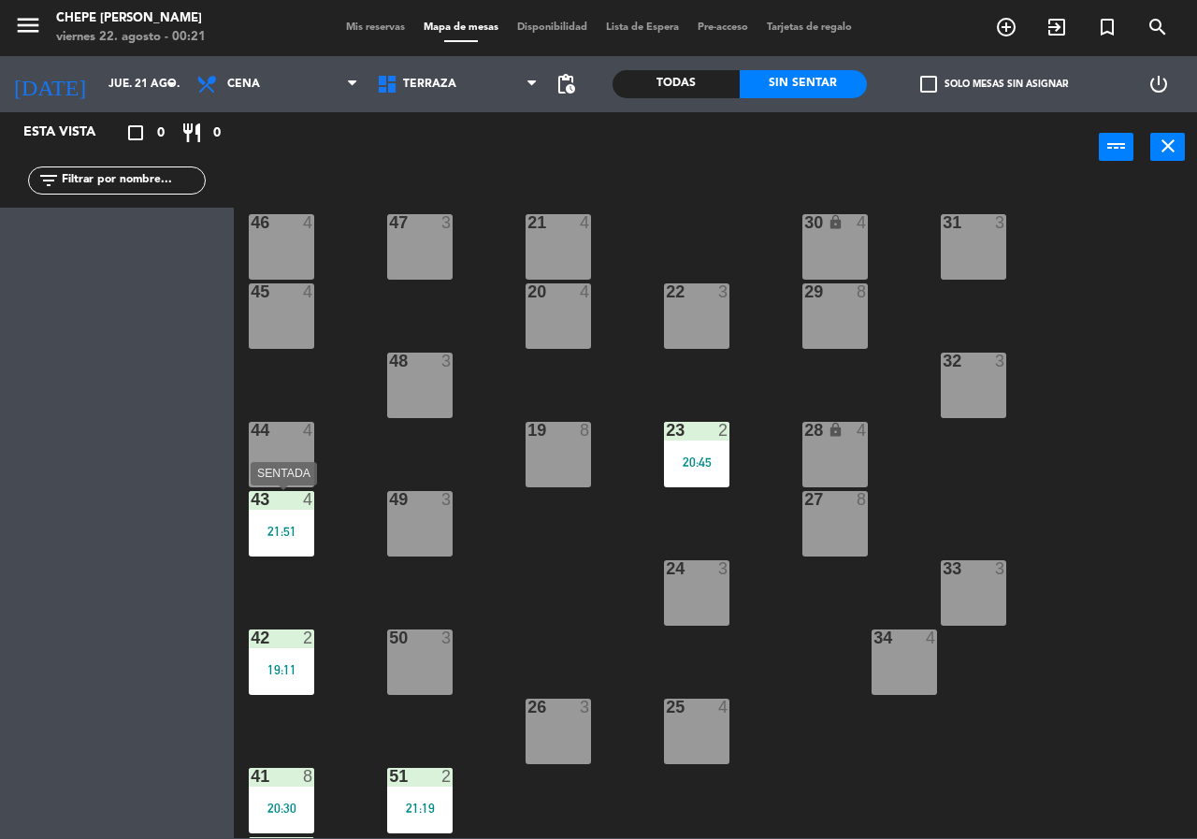
click at [275, 496] on div at bounding box center [281, 499] width 31 height 17
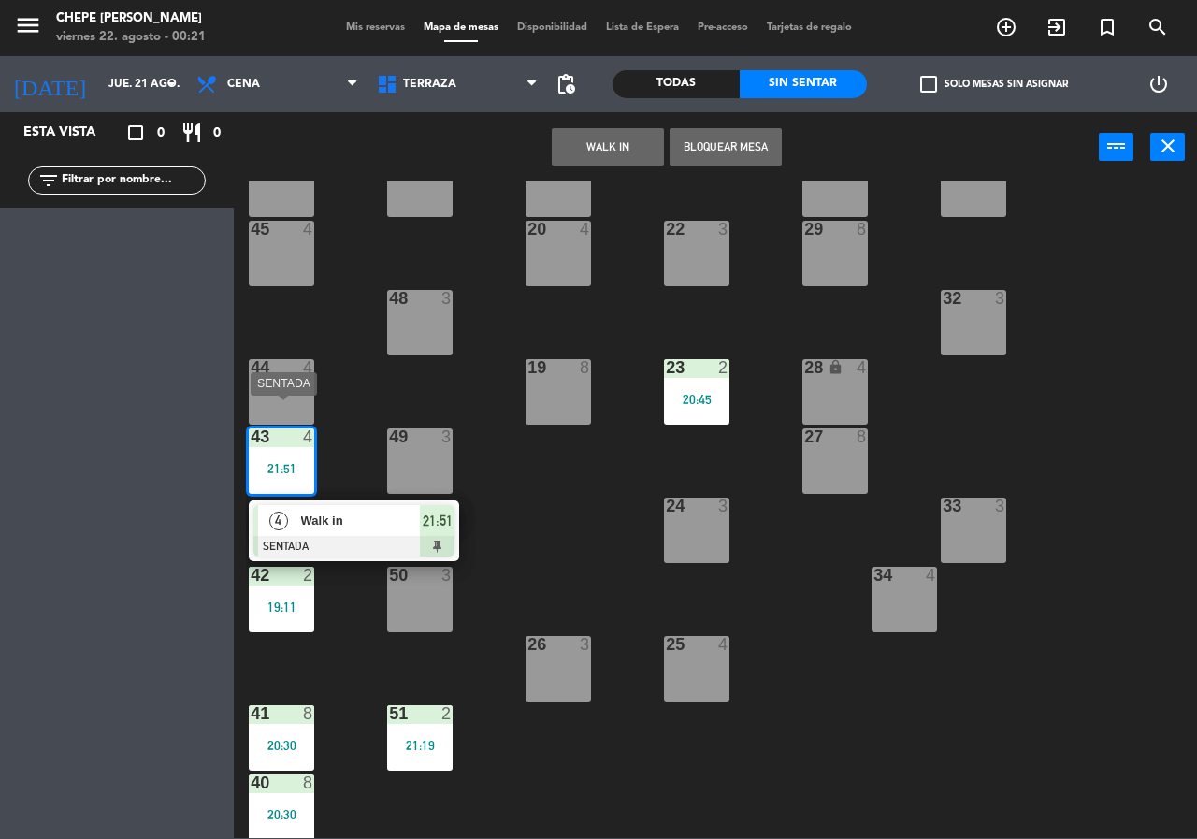
scroll to position [94, 0]
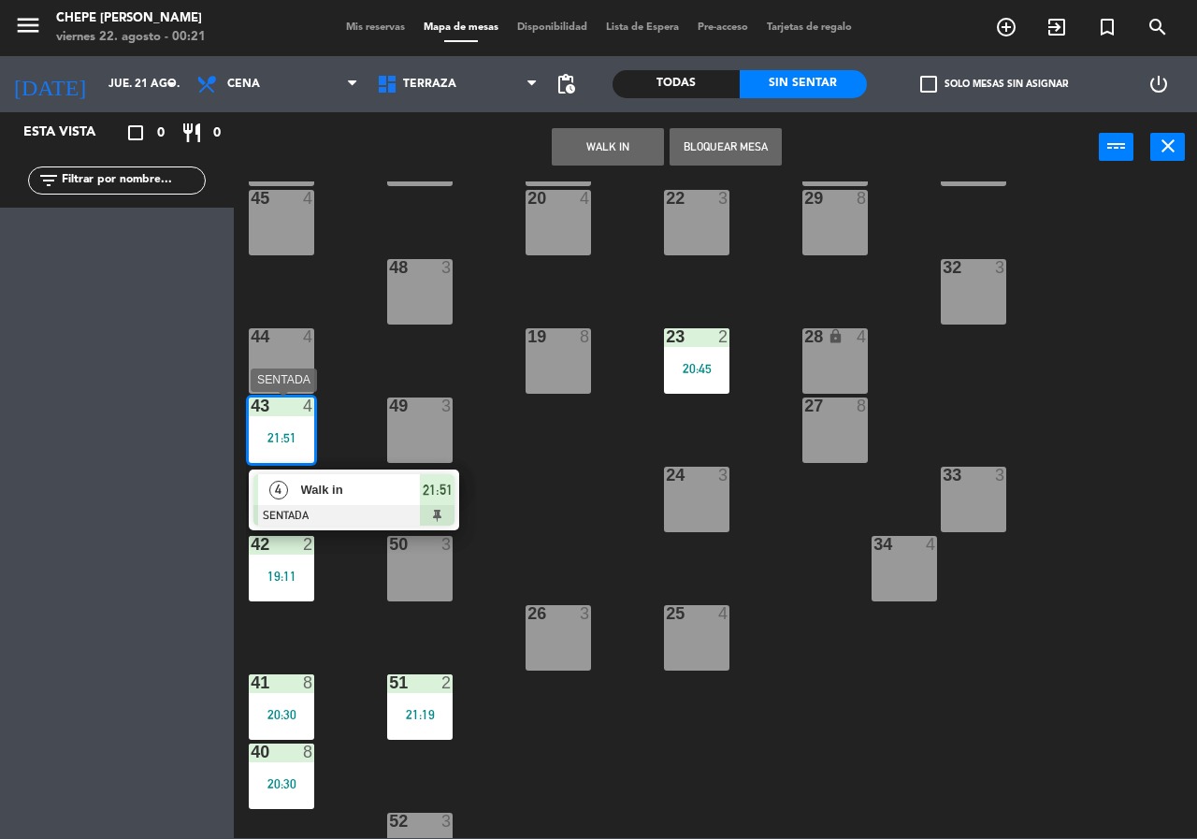
click at [333, 500] on div "Walk in" at bounding box center [360, 489] width 122 height 31
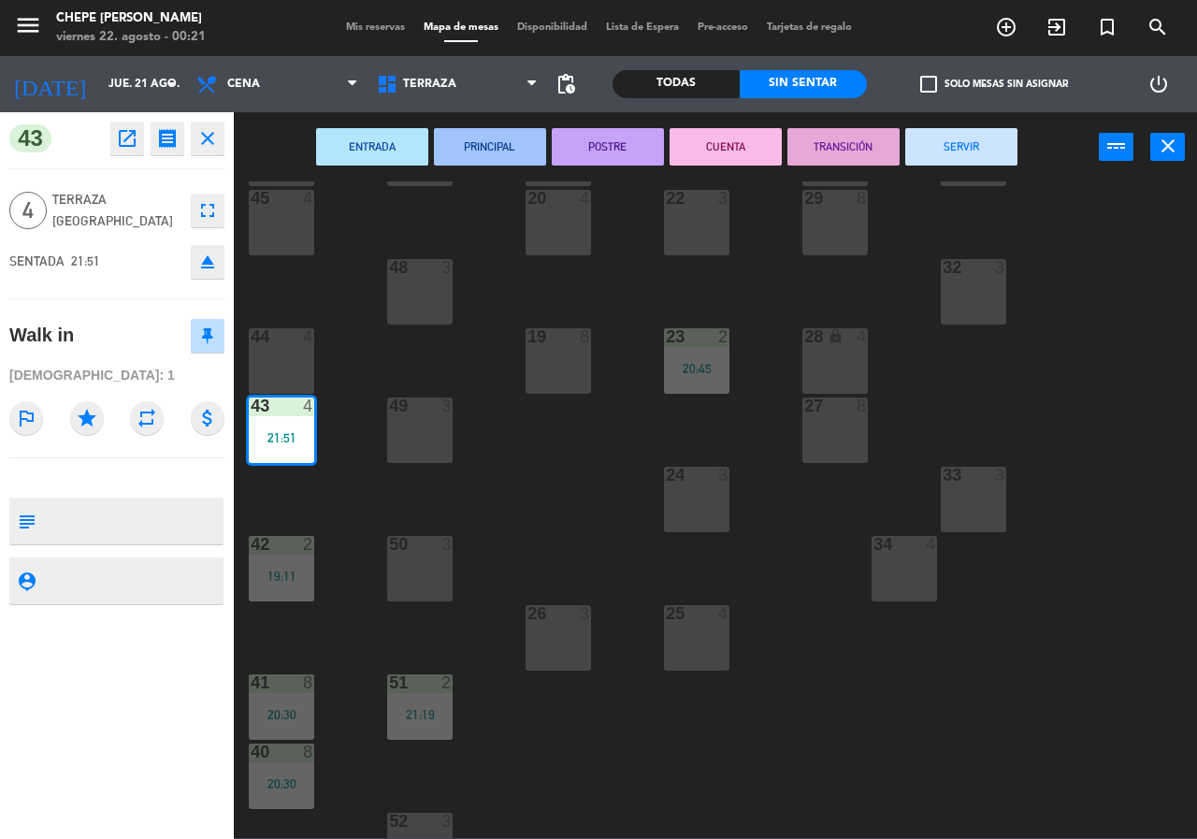
drag, startPoint x: 953, startPoint y: 149, endPoint x: 702, endPoint y: 313, distance: 299.8
click at [952, 151] on button "SERVIR" at bounding box center [961, 146] width 112 height 37
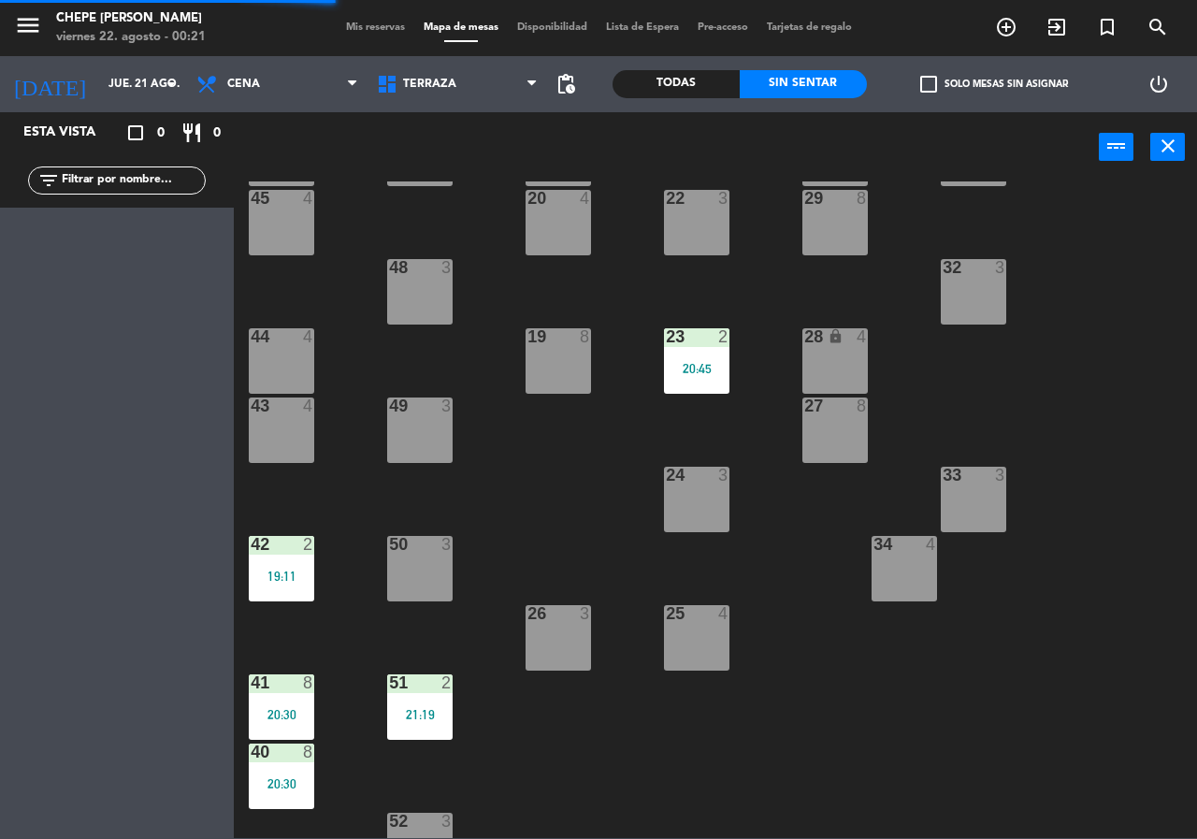
drag, startPoint x: 650, startPoint y: 377, endPoint x: 675, endPoint y: 376, distance: 25.3
click at [652, 377] on div "21 4 30 lock 4 46 4 47 3 31 3 20 4 22 3 29 8 45 4 32 3 48 3 19 8 23 2 20:45 28 …" at bounding box center [721, 509] width 951 height 656
drag, startPoint x: 688, startPoint y: 371, endPoint x: 698, endPoint y: 371, distance: 10.3
click at [689, 371] on div "20:45" at bounding box center [696, 368] width 65 height 13
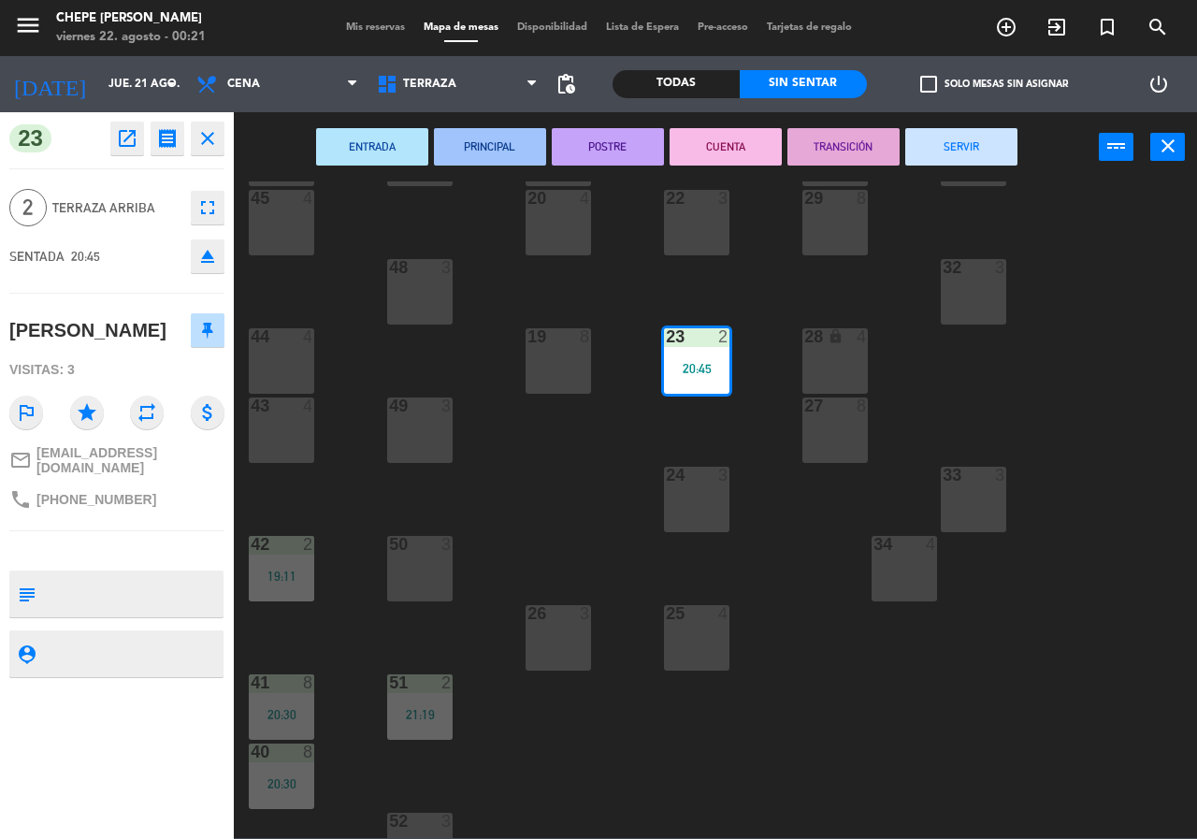
click at [996, 150] on button "SERVIR" at bounding box center [961, 146] width 112 height 37
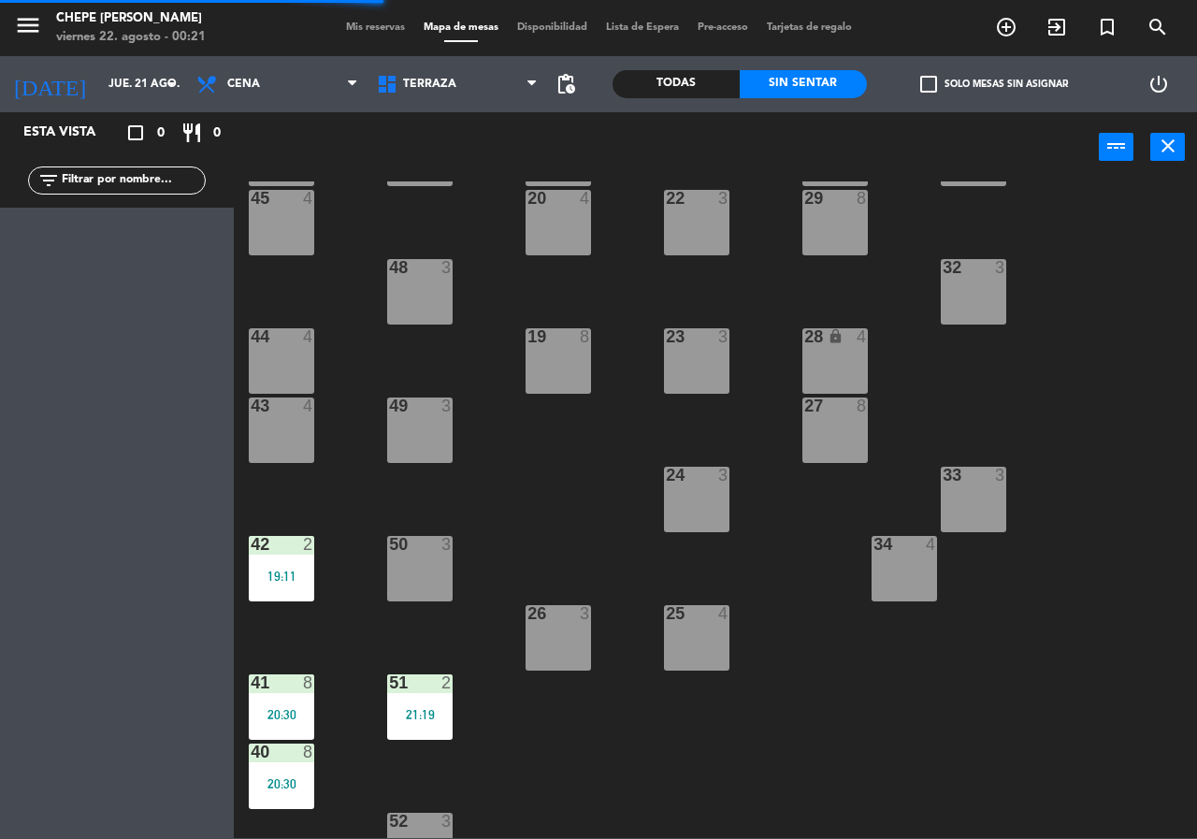
click at [296, 572] on div "19:11" at bounding box center [281, 575] width 65 height 13
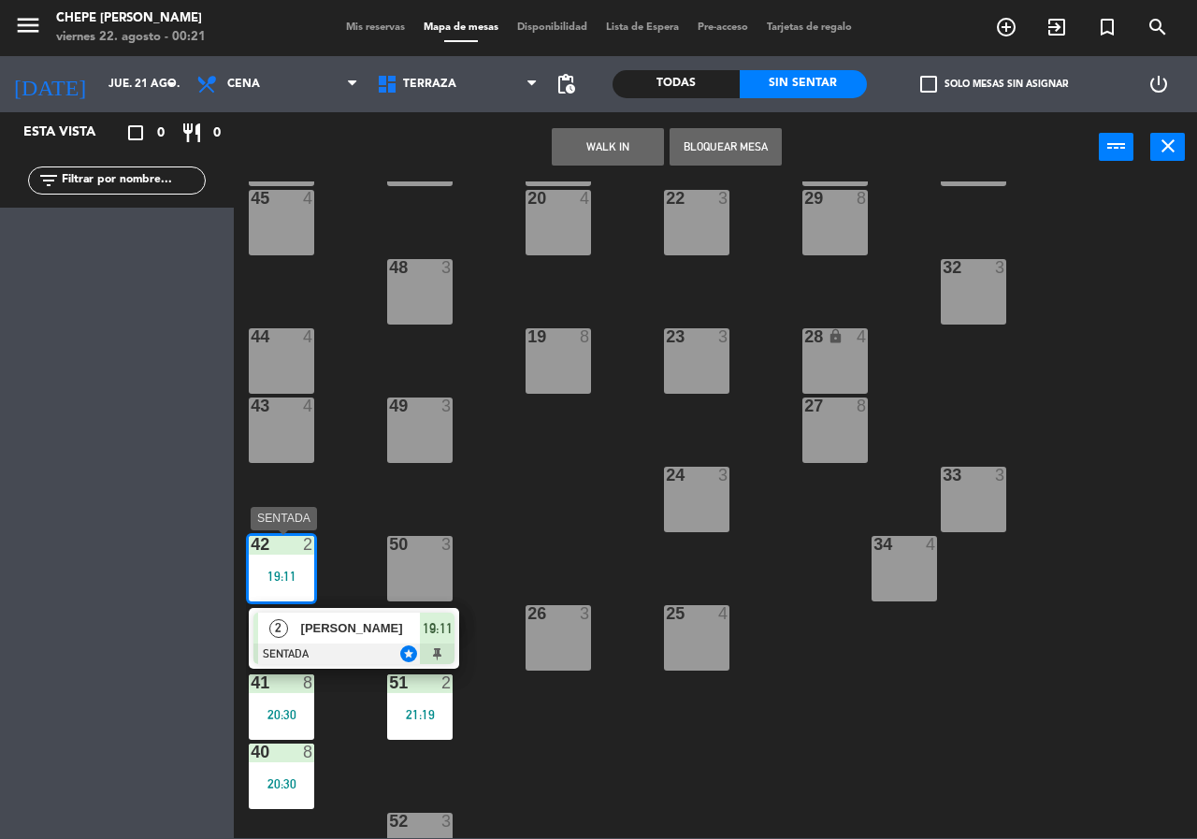
click at [341, 632] on span "[PERSON_NAME]" at bounding box center [361, 628] width 120 height 20
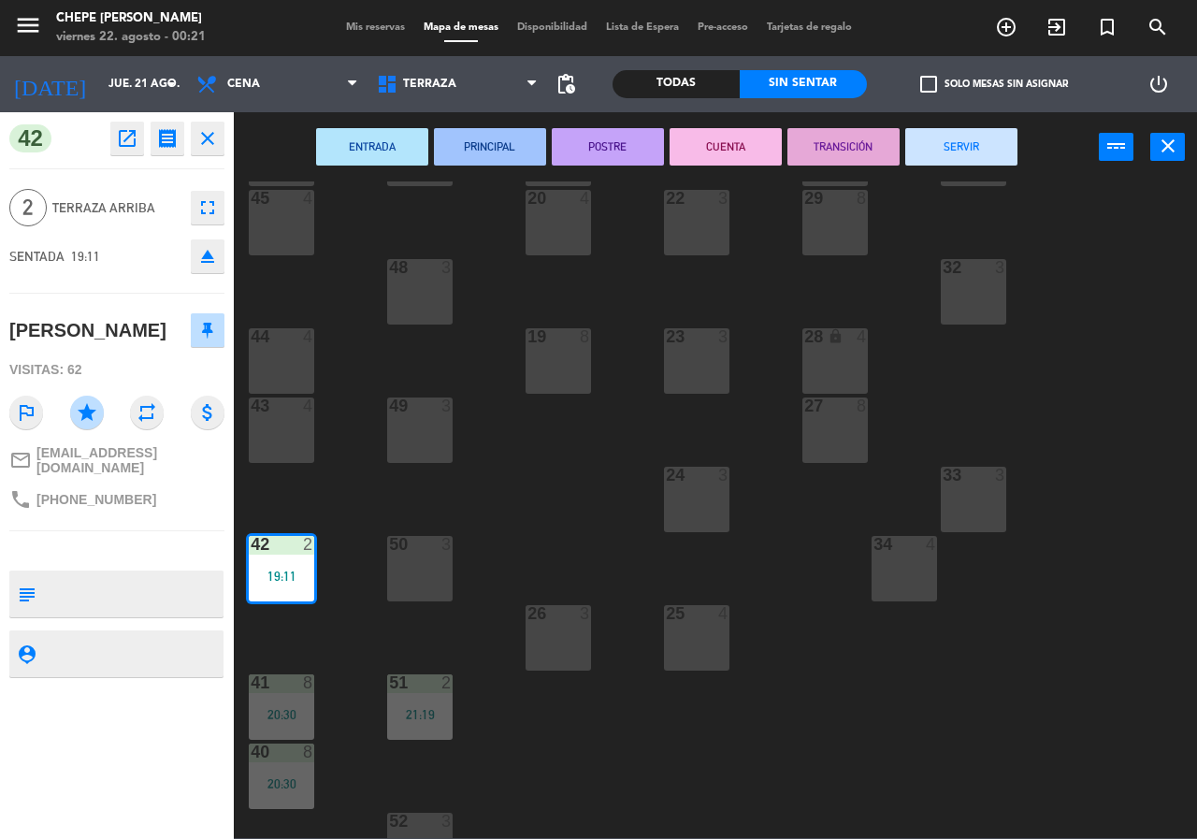
click at [943, 138] on button "SERVIR" at bounding box center [961, 146] width 112 height 37
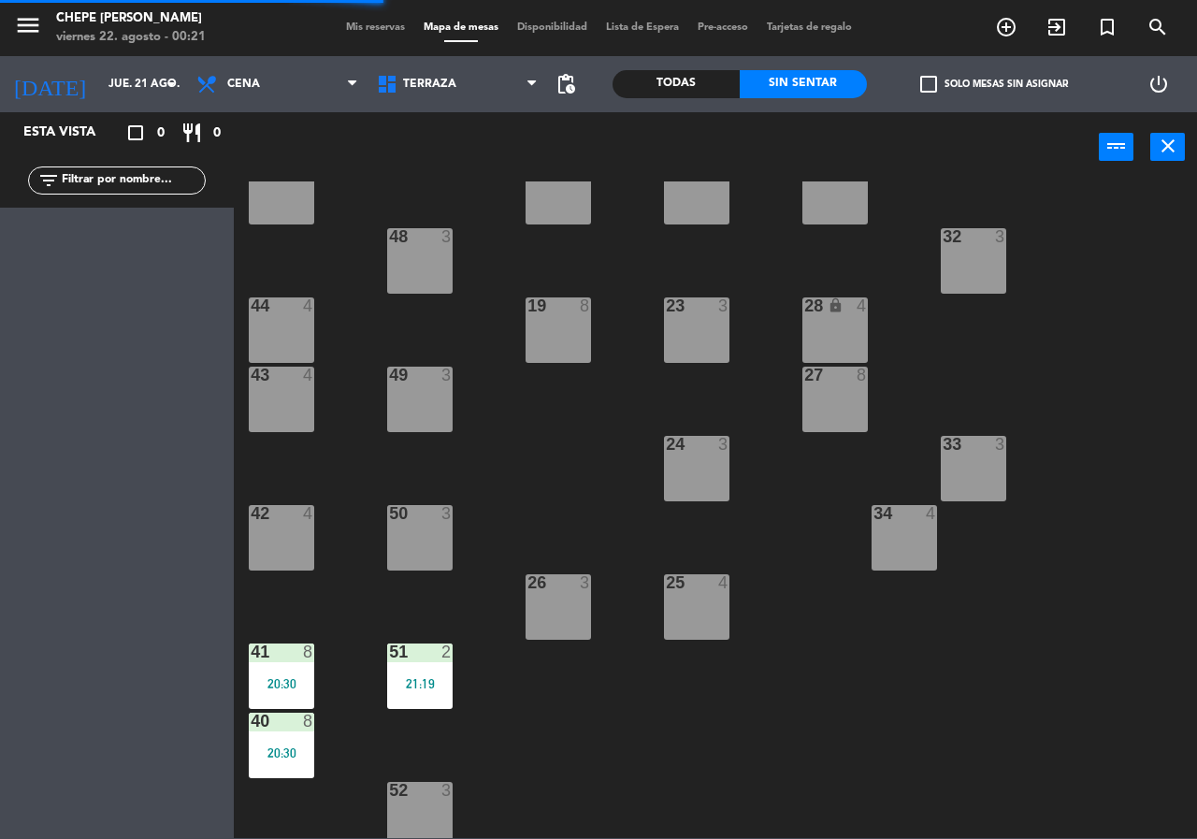
scroll to position [134, 0]
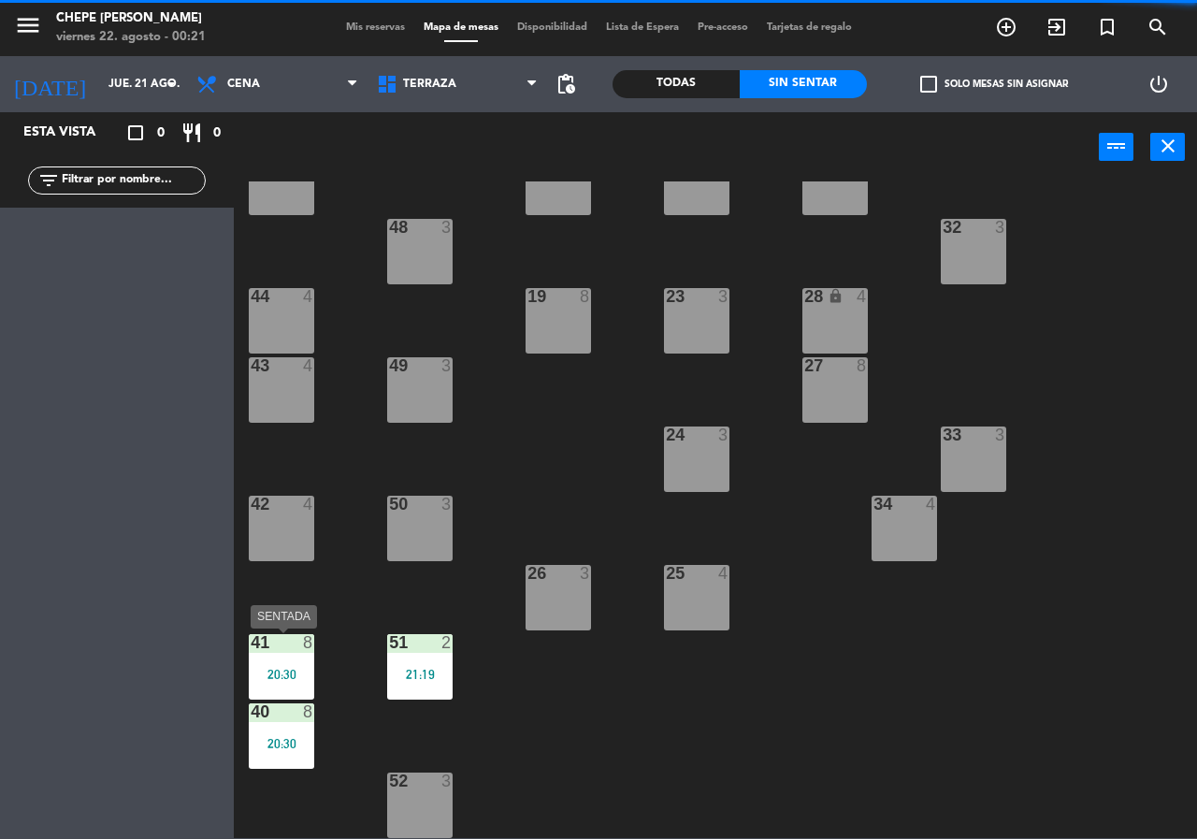
click at [269, 647] on div at bounding box center [281, 642] width 31 height 17
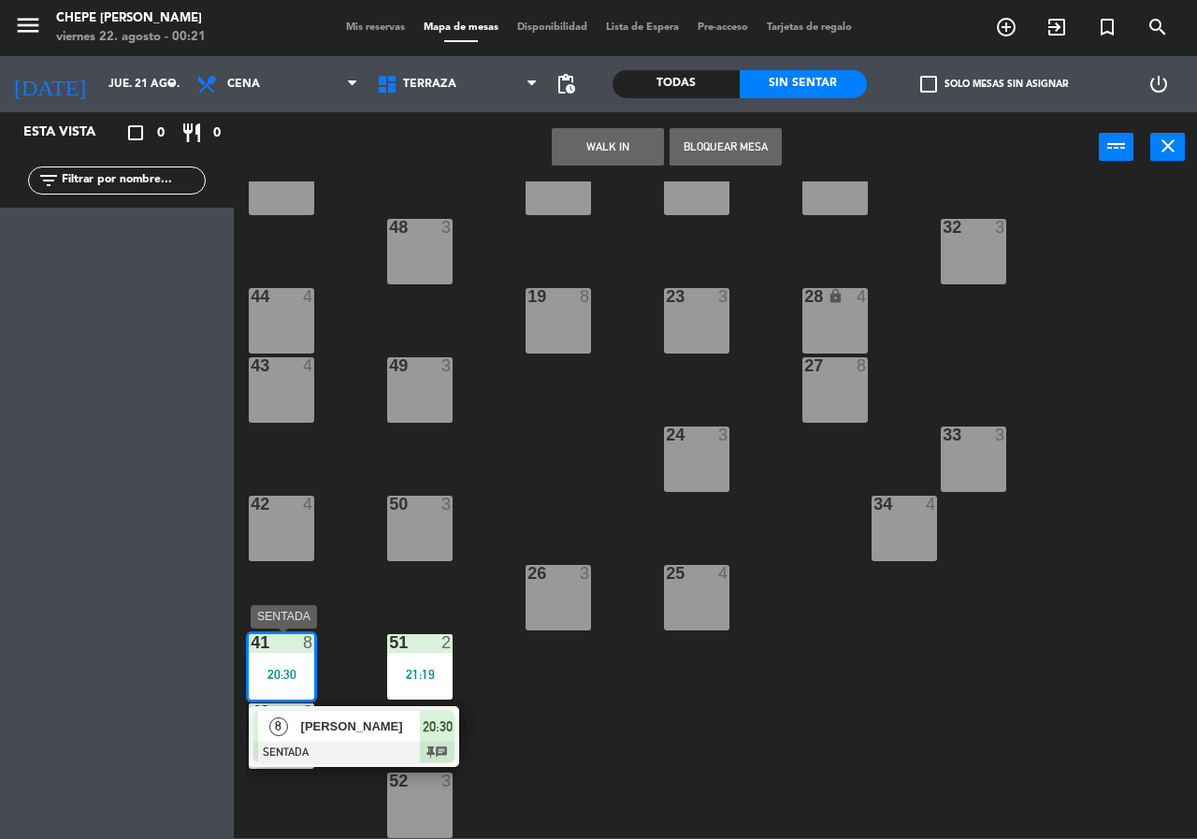
click at [308, 719] on span "[PERSON_NAME]" at bounding box center [361, 726] width 120 height 20
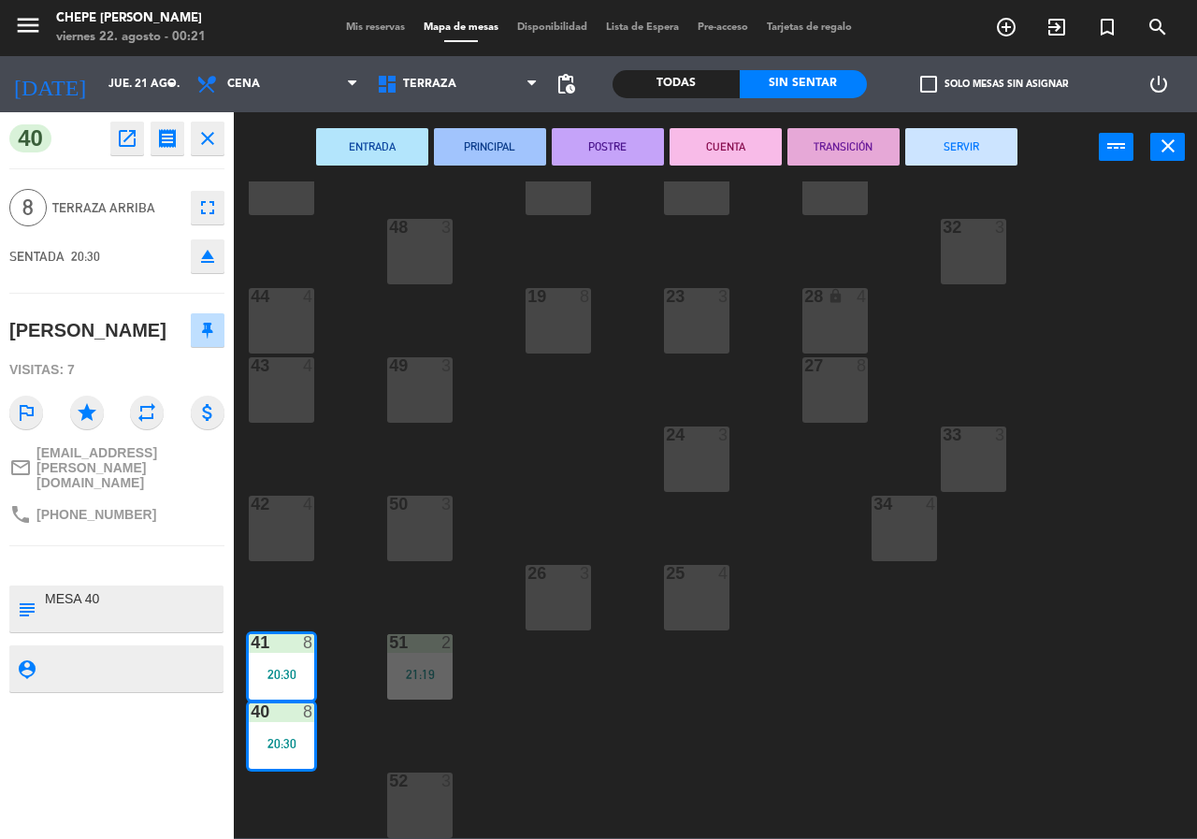
click at [951, 143] on button "SERVIR" at bounding box center [961, 146] width 112 height 37
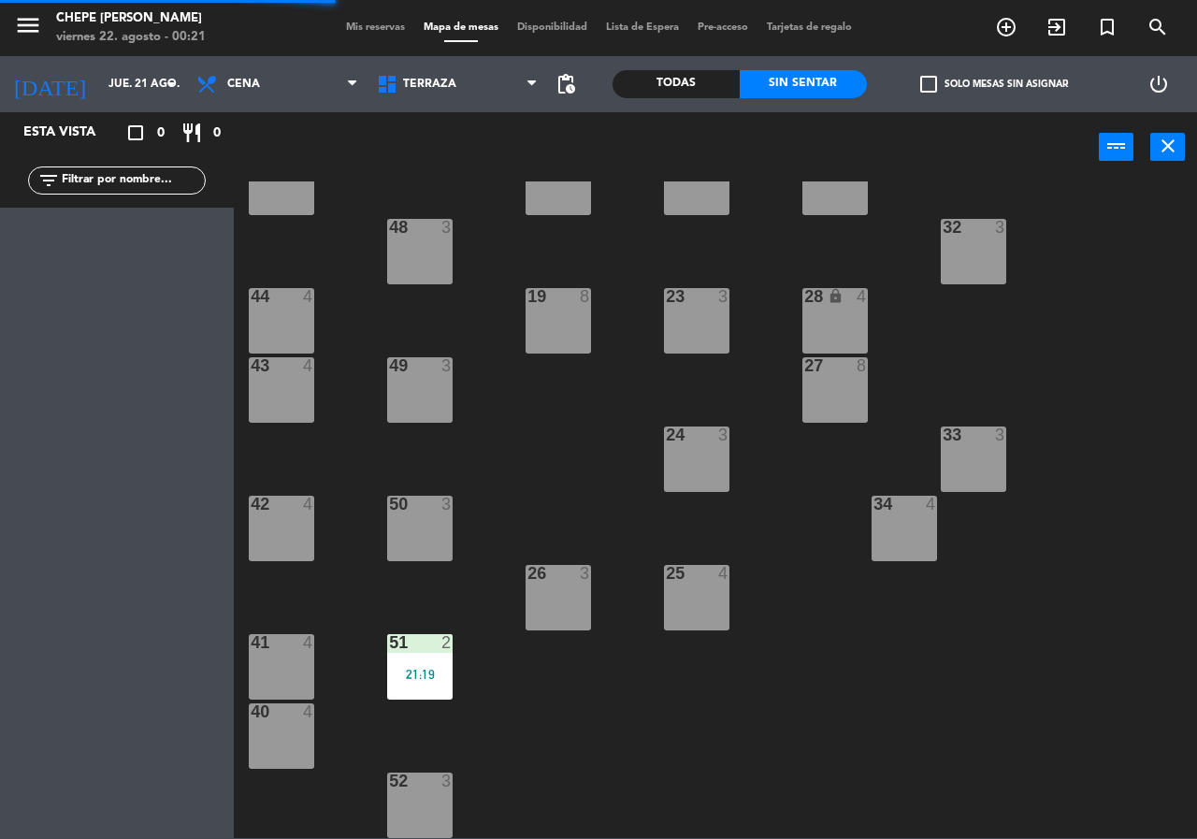
click at [399, 684] on div "51 2 21:19" at bounding box center [419, 666] width 65 height 65
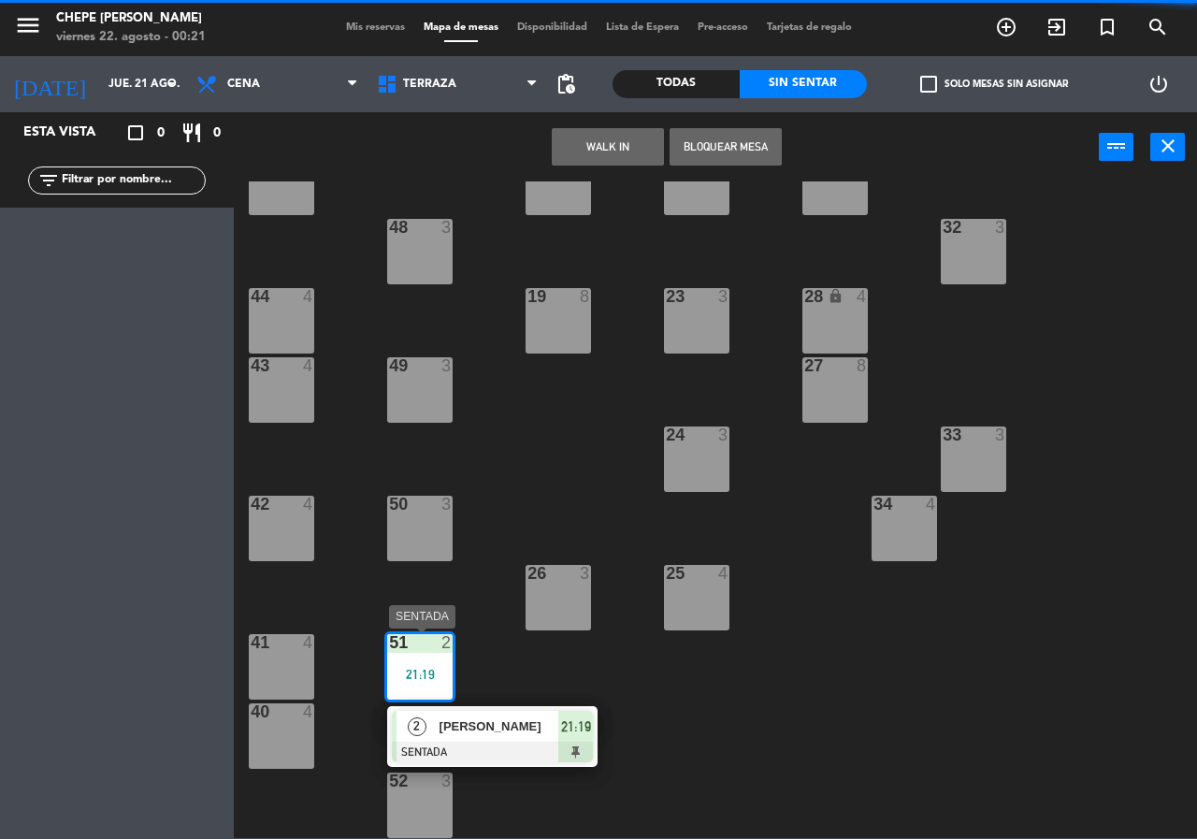
click at [520, 737] on div "[PERSON_NAME]" at bounding box center [499, 726] width 122 height 31
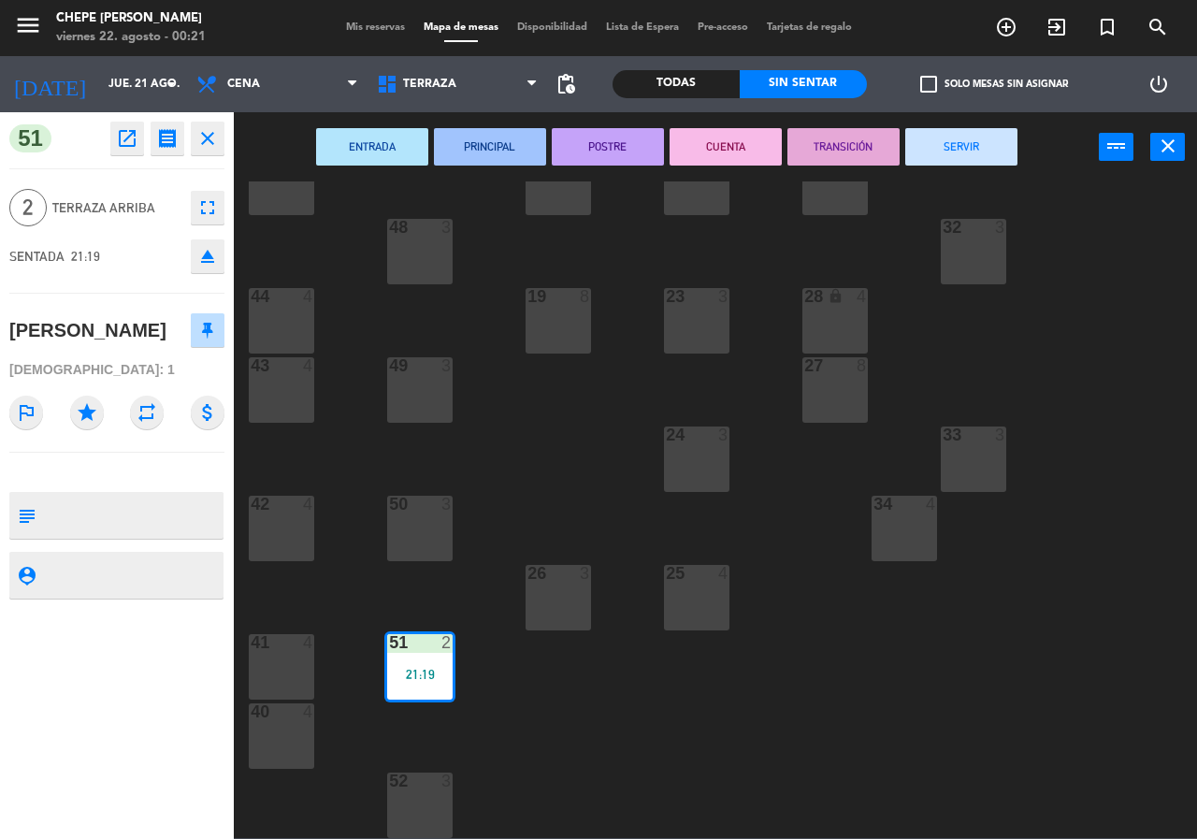
click at [925, 151] on button "SERVIR" at bounding box center [961, 146] width 112 height 37
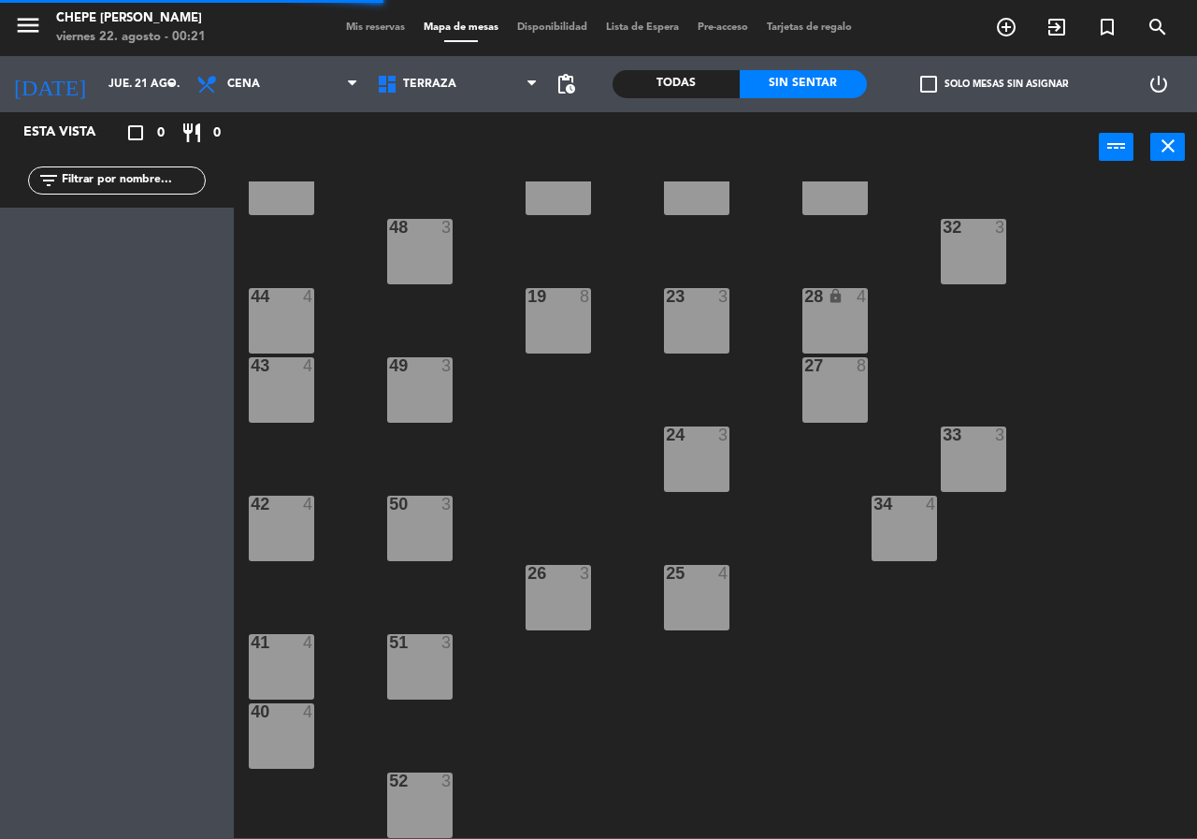
click at [505, 105] on div "Interior Terraza Terraza Interior Terraza" at bounding box center [457, 84] width 180 height 56
click at [481, 98] on span "Terraza" at bounding box center [457, 84] width 180 height 41
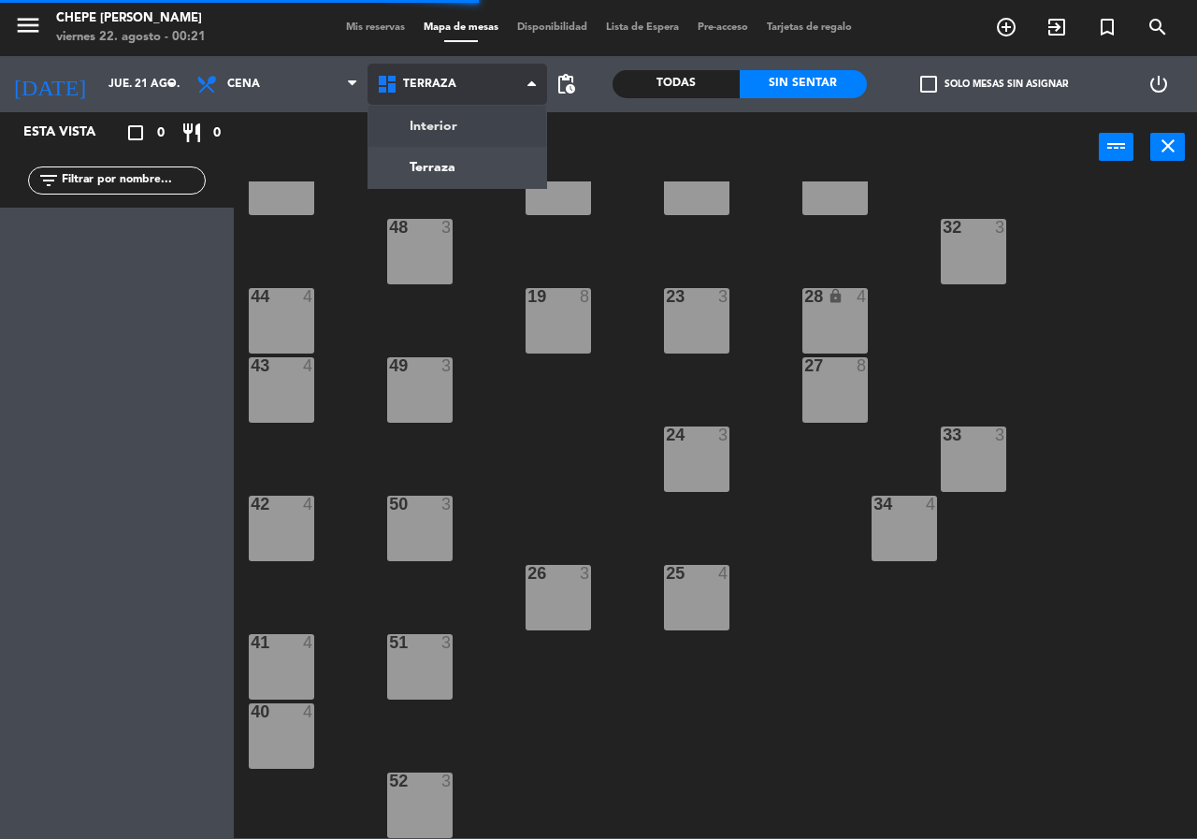
scroll to position [0, 0]
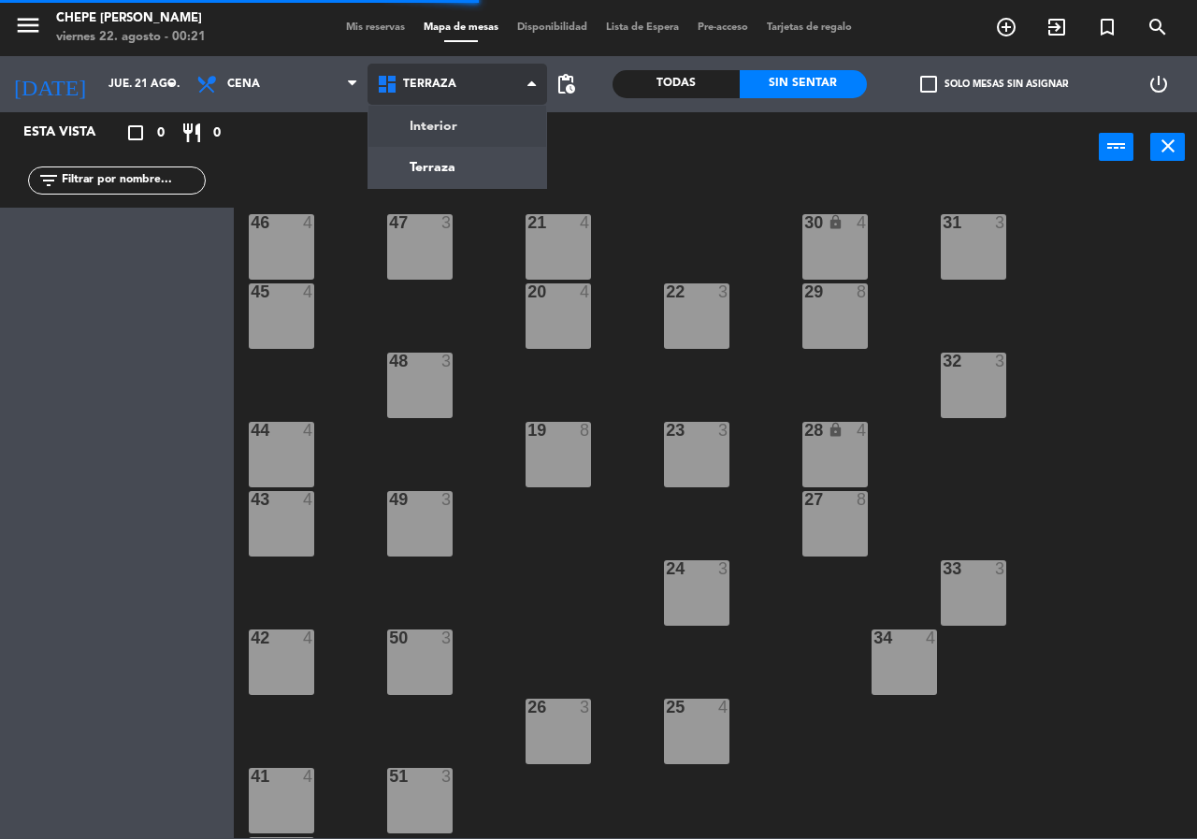
click at [468, 128] on ng-component "menu Chepe [PERSON_NAME] viernes 22. agosto - 00:21 Mis reservas Mapa de mesas …" at bounding box center [598, 419] width 1197 height 838
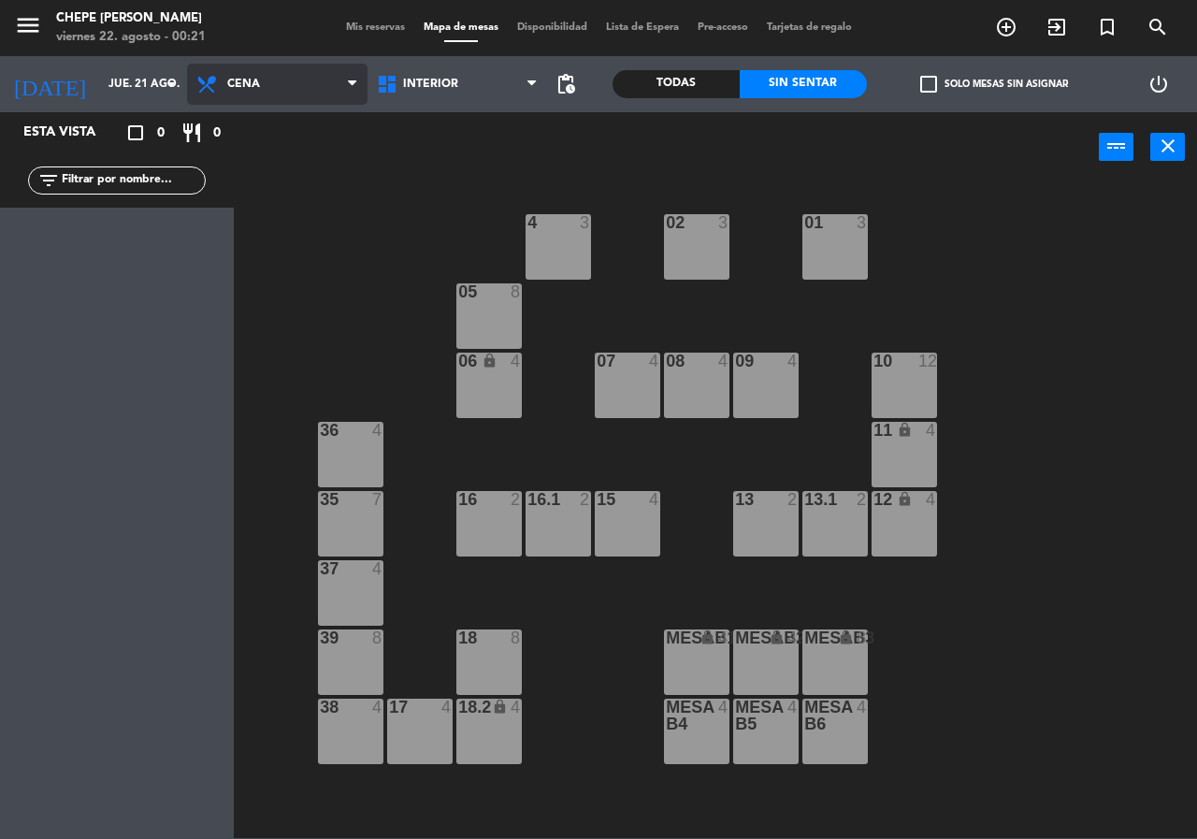
click at [274, 86] on span "Cena" at bounding box center [277, 84] width 180 height 41
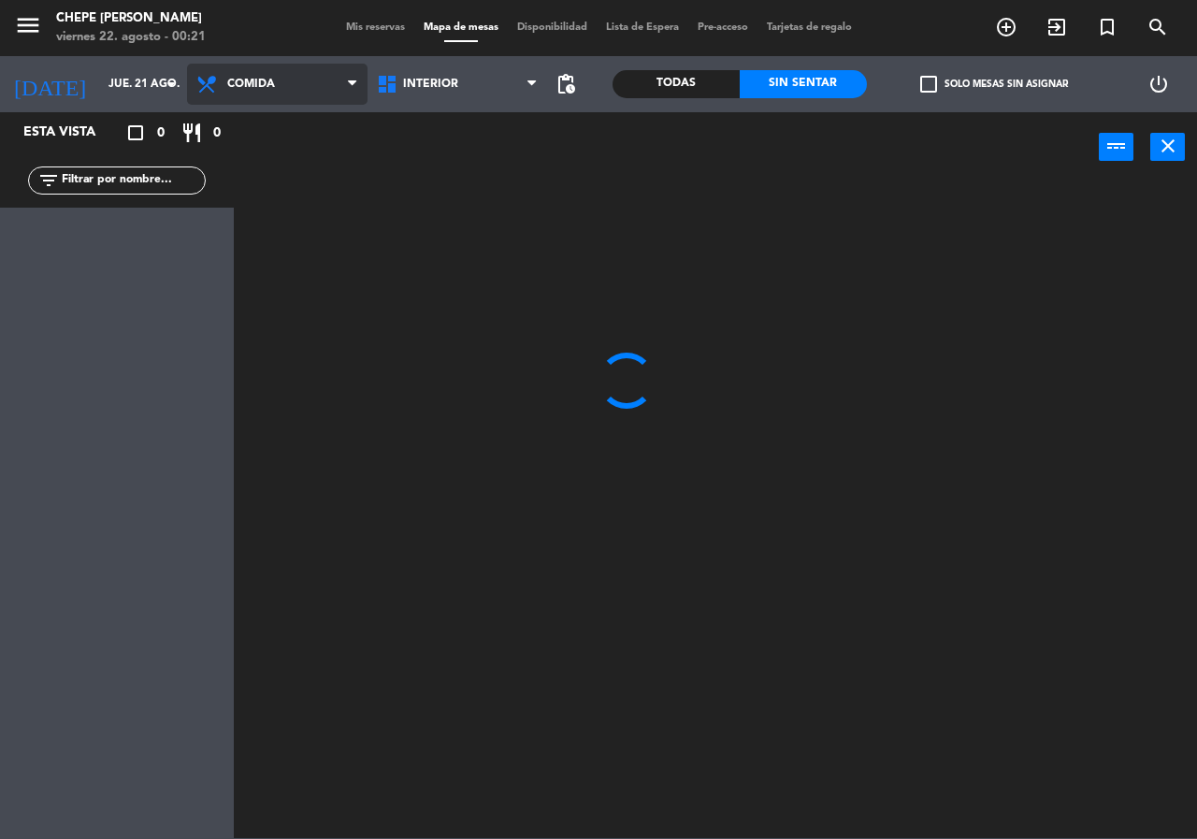
click at [277, 138] on ng-component "menu Chepe [PERSON_NAME] viernes 22. agosto - 00:21 Mis reservas Mapa de mesas …" at bounding box center [598, 419] width 1197 height 838
